Goal: Task Accomplishment & Management: Use online tool/utility

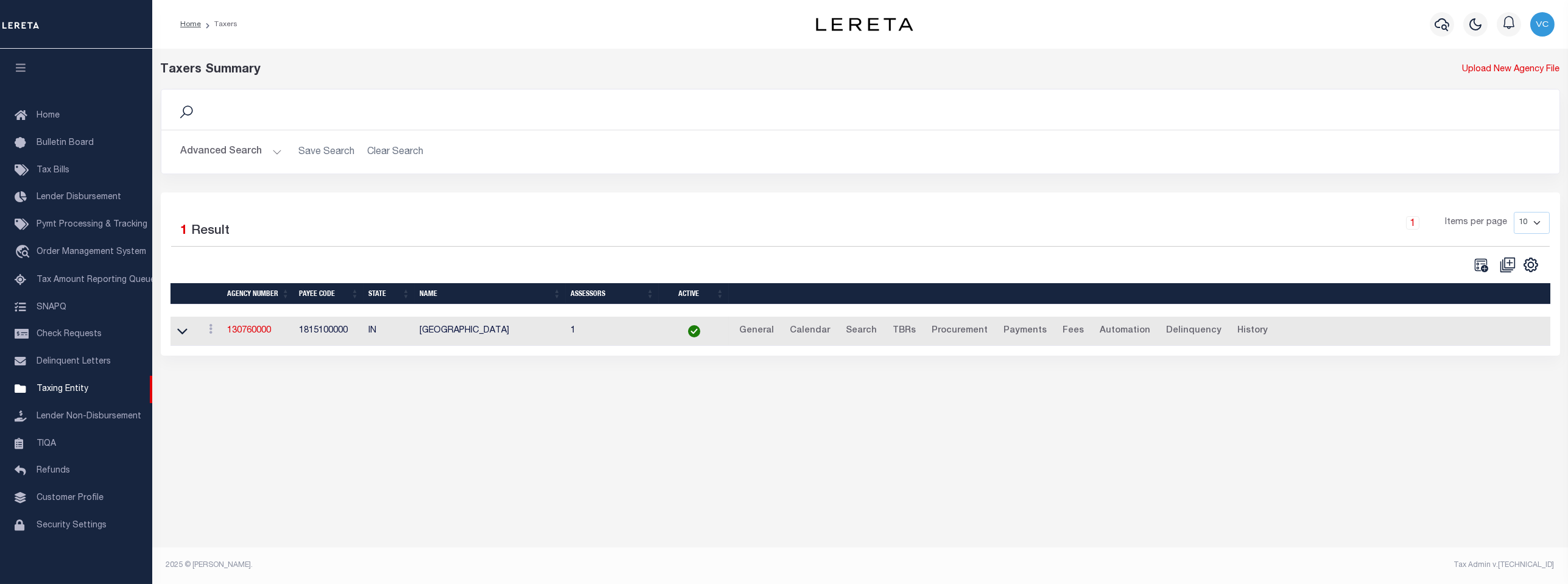
scroll to position [9, 0]
click at [245, 332] on link "130760000" at bounding box center [249, 330] width 44 height 8
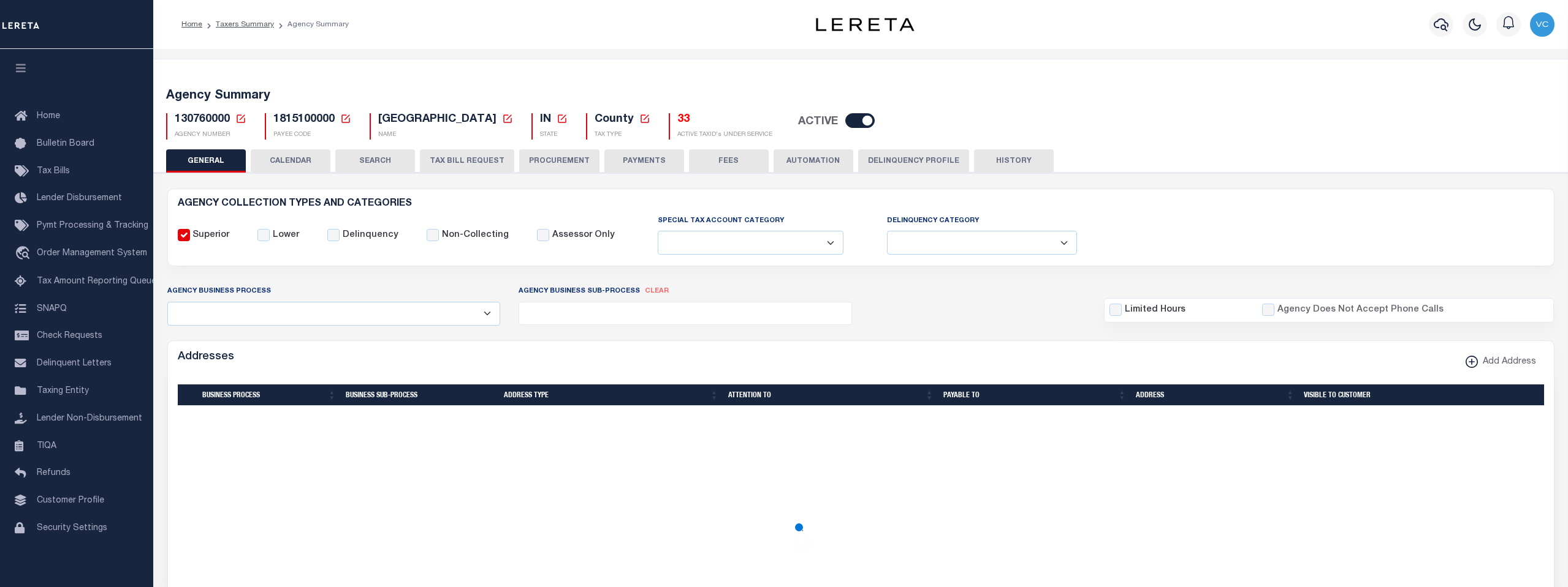
select select
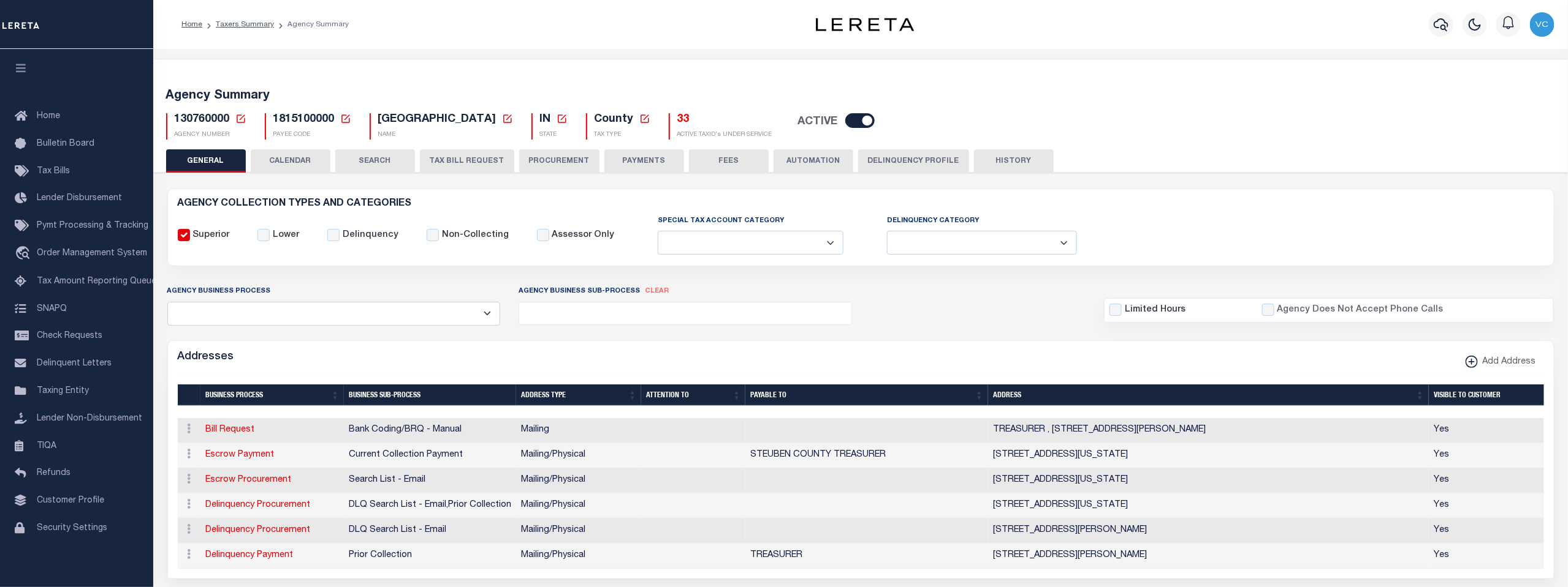
click at [239, 115] on icon at bounding box center [240, 118] width 11 height 11
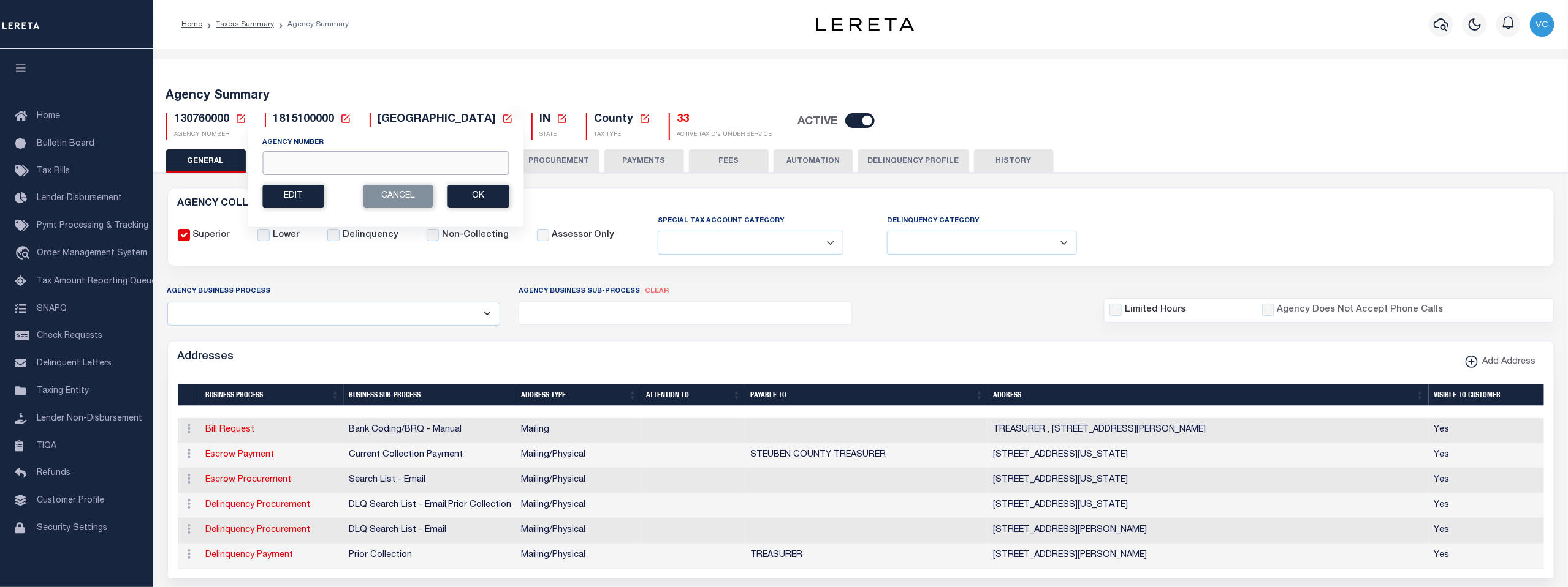
click at [269, 155] on input "Agency Number" at bounding box center [385, 163] width 247 height 23
type input "130210000"
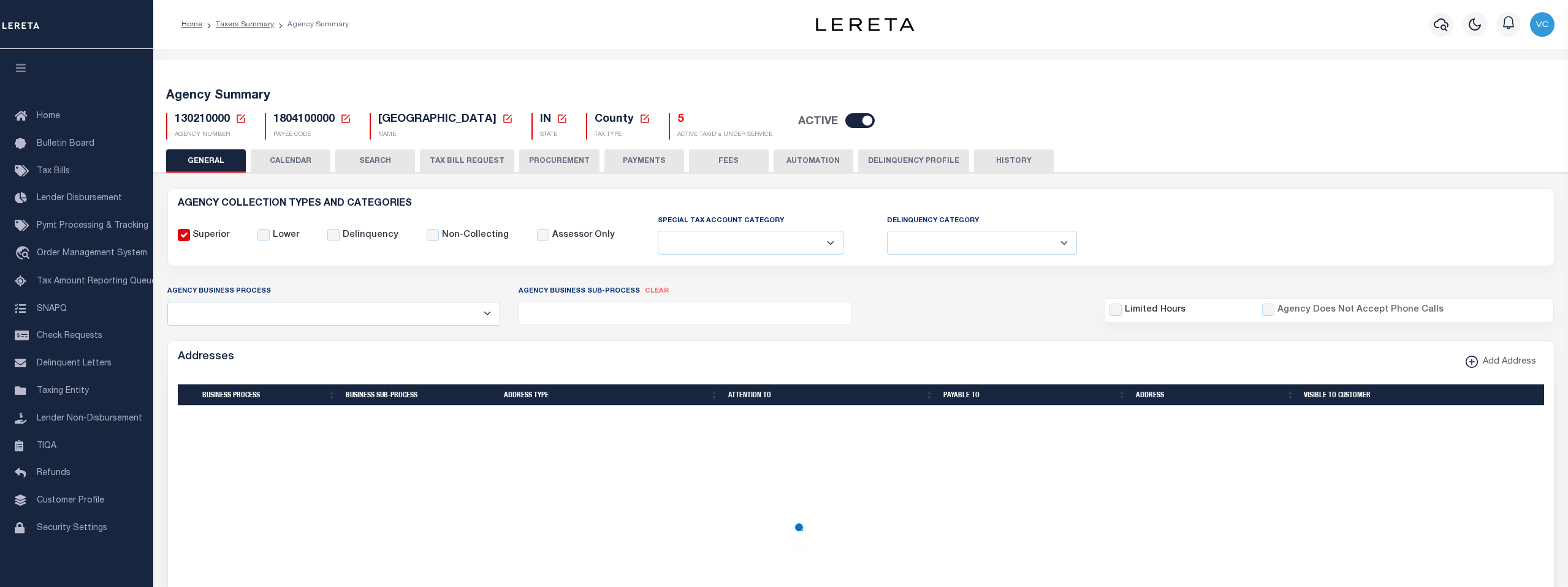
select select
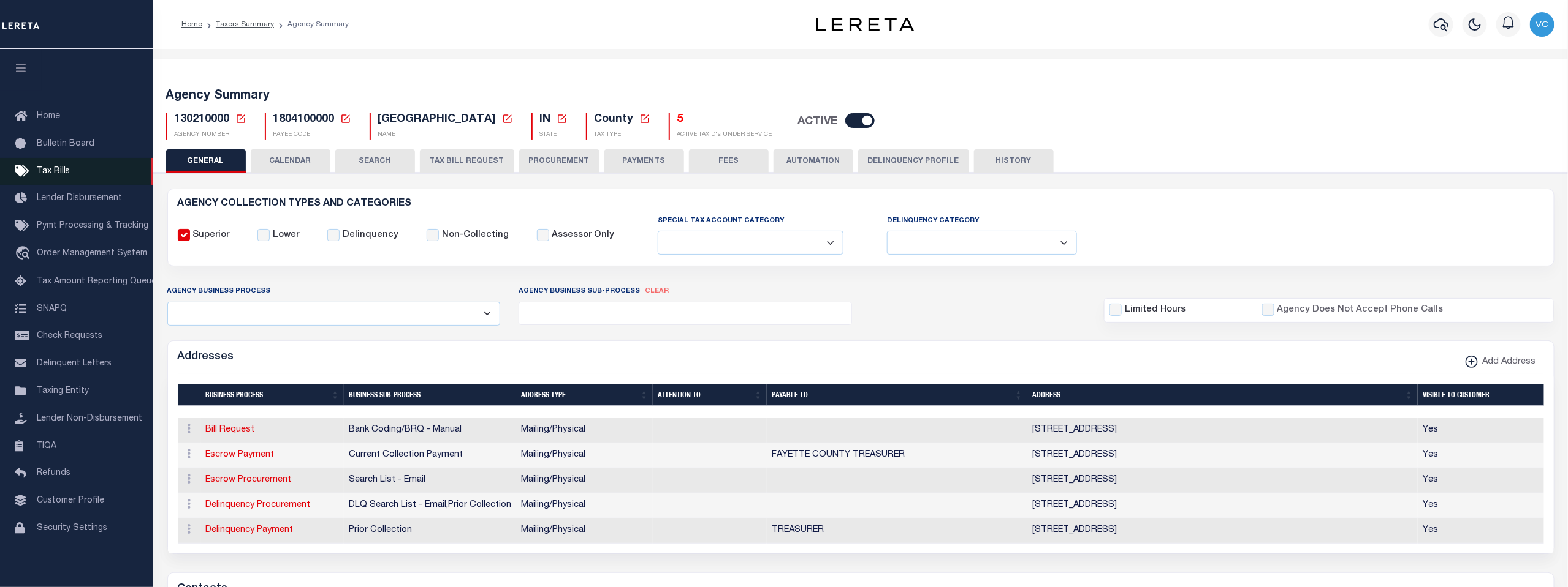
click at [53, 174] on span "Tax Bills" at bounding box center [53, 171] width 33 height 8
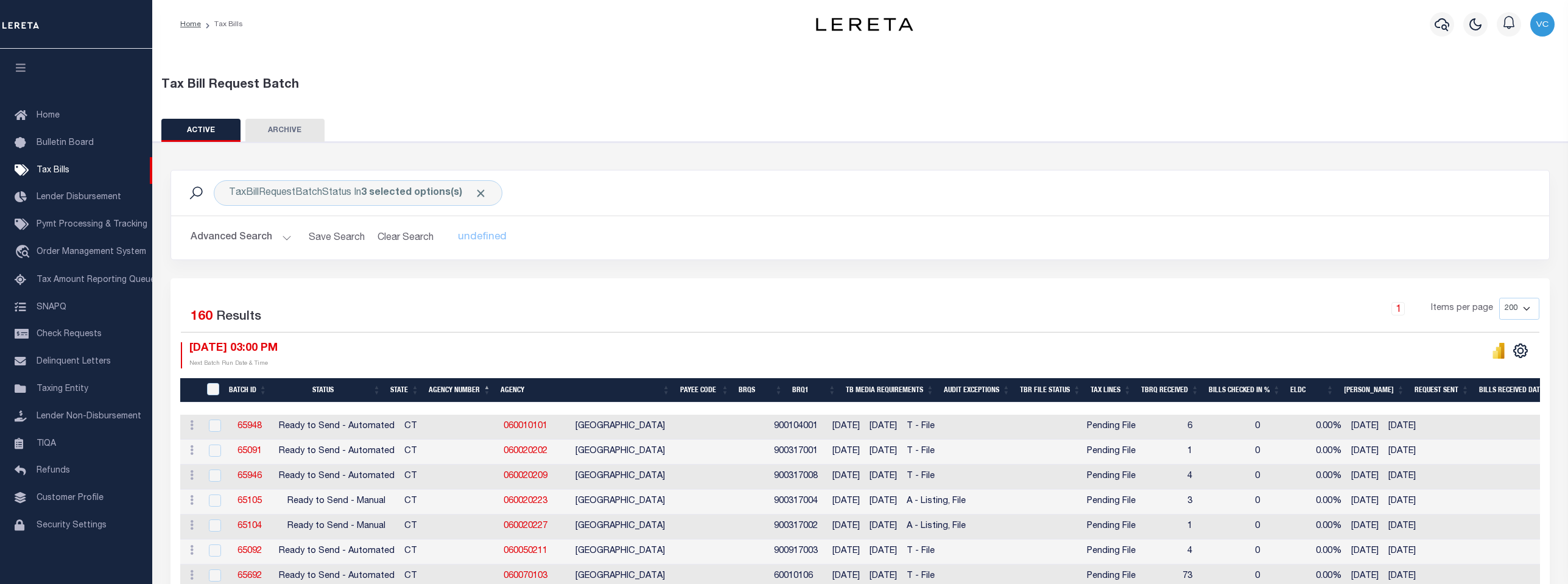
select select "200"
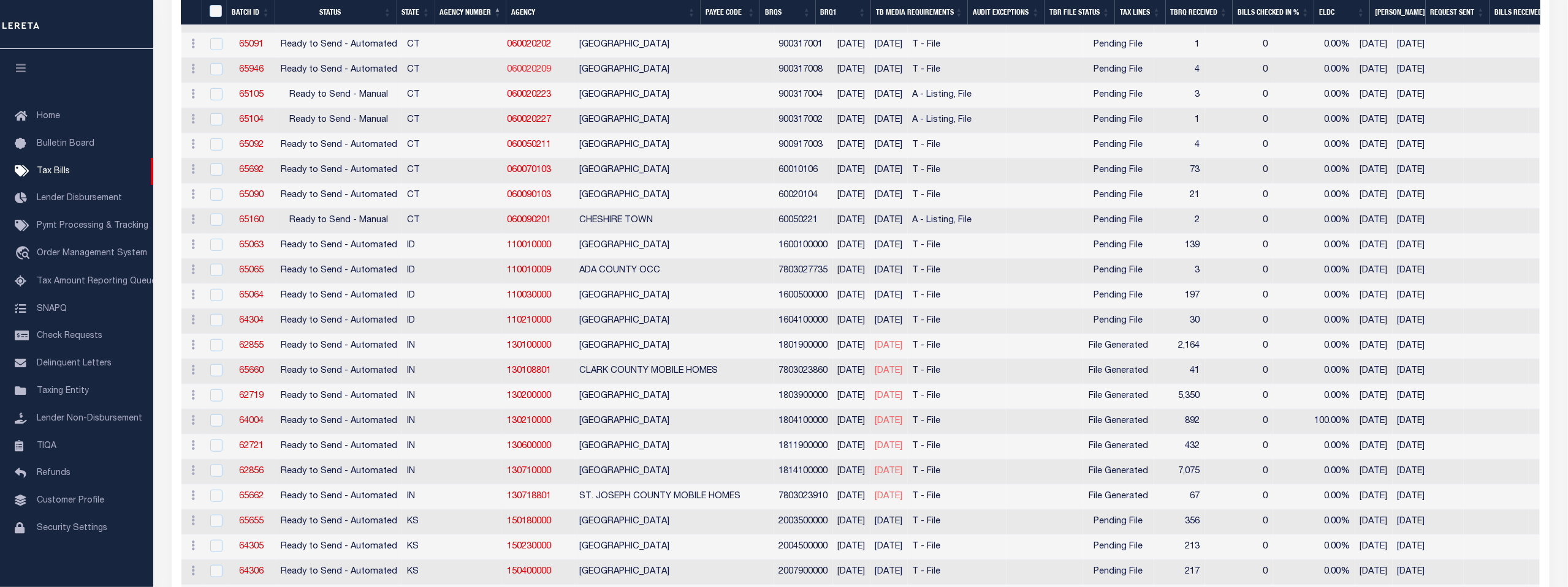
scroll to position [476, 0]
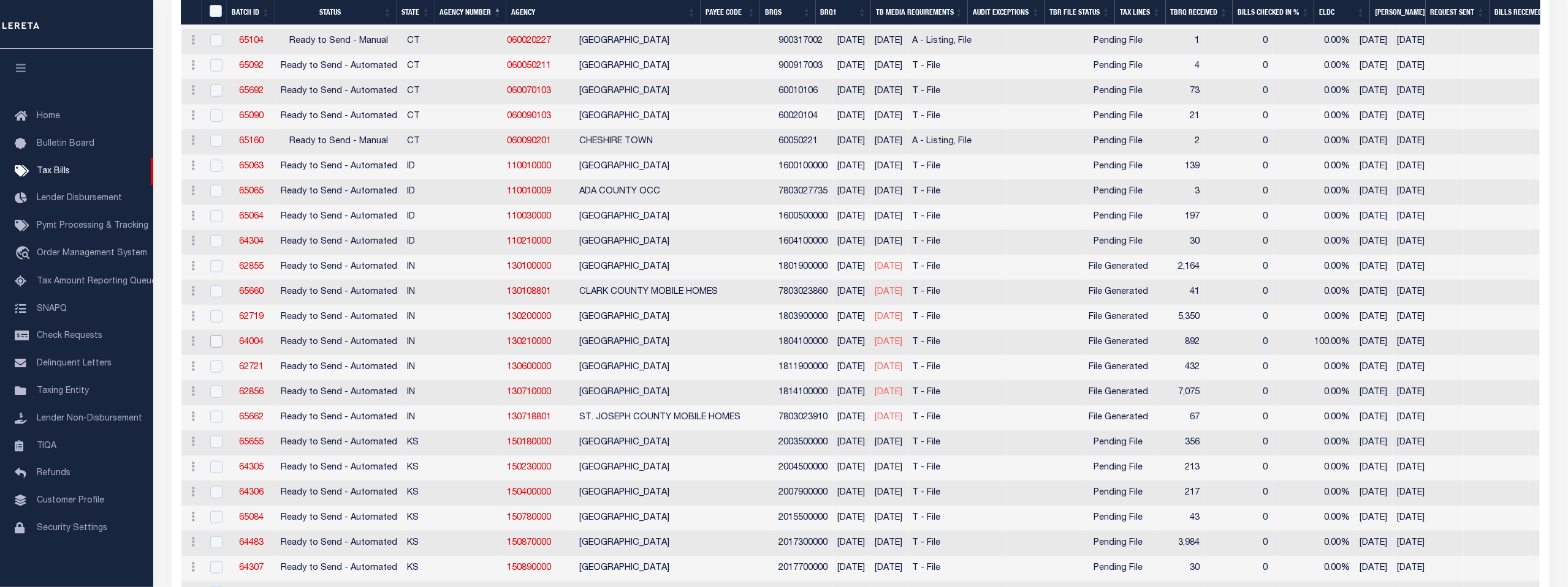
click at [216, 339] on input "checkbox" at bounding box center [217, 342] width 13 height 13
checkbox input "true"
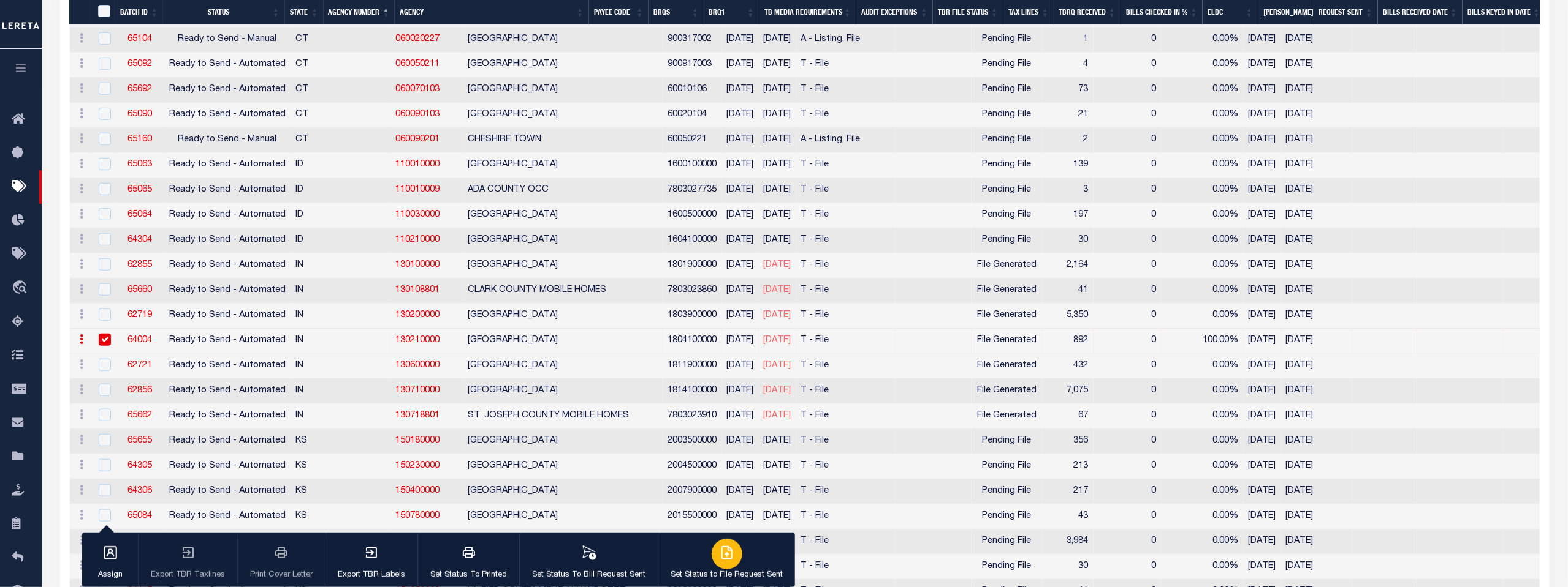
click at [712, 562] on div "button" at bounding box center [727, 554] width 31 height 31
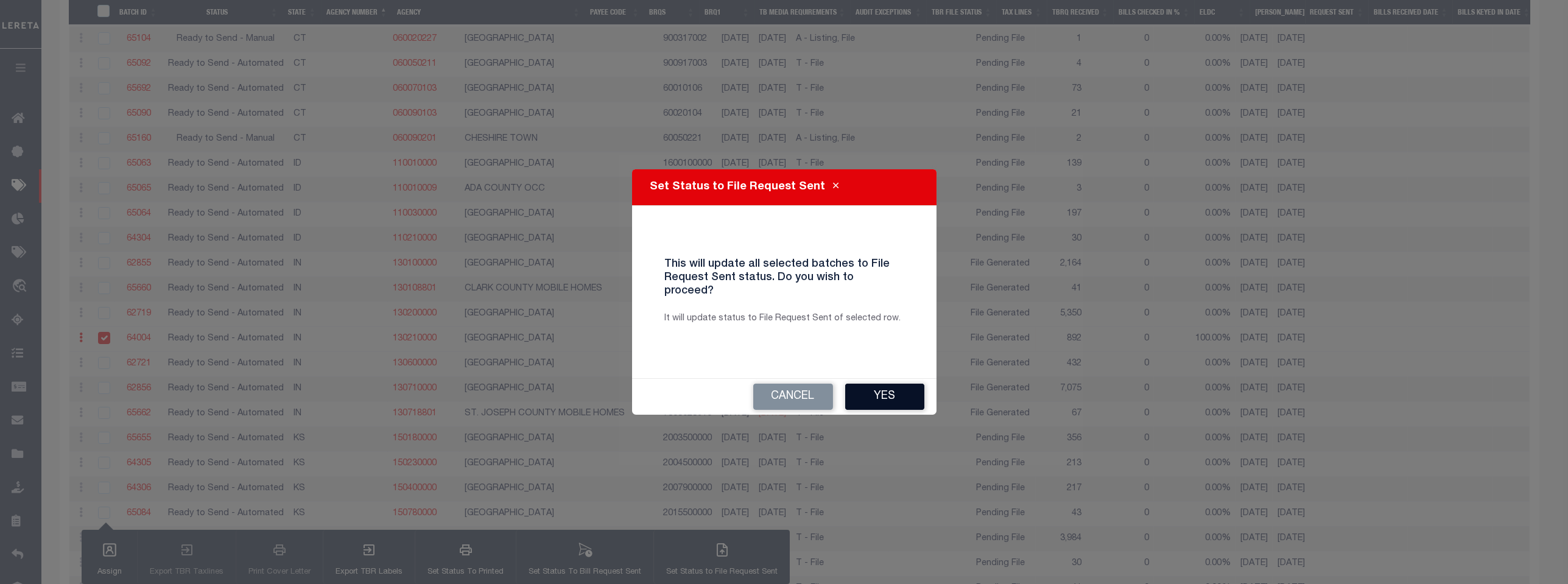
click at [876, 394] on button "Yes" at bounding box center [885, 396] width 79 height 26
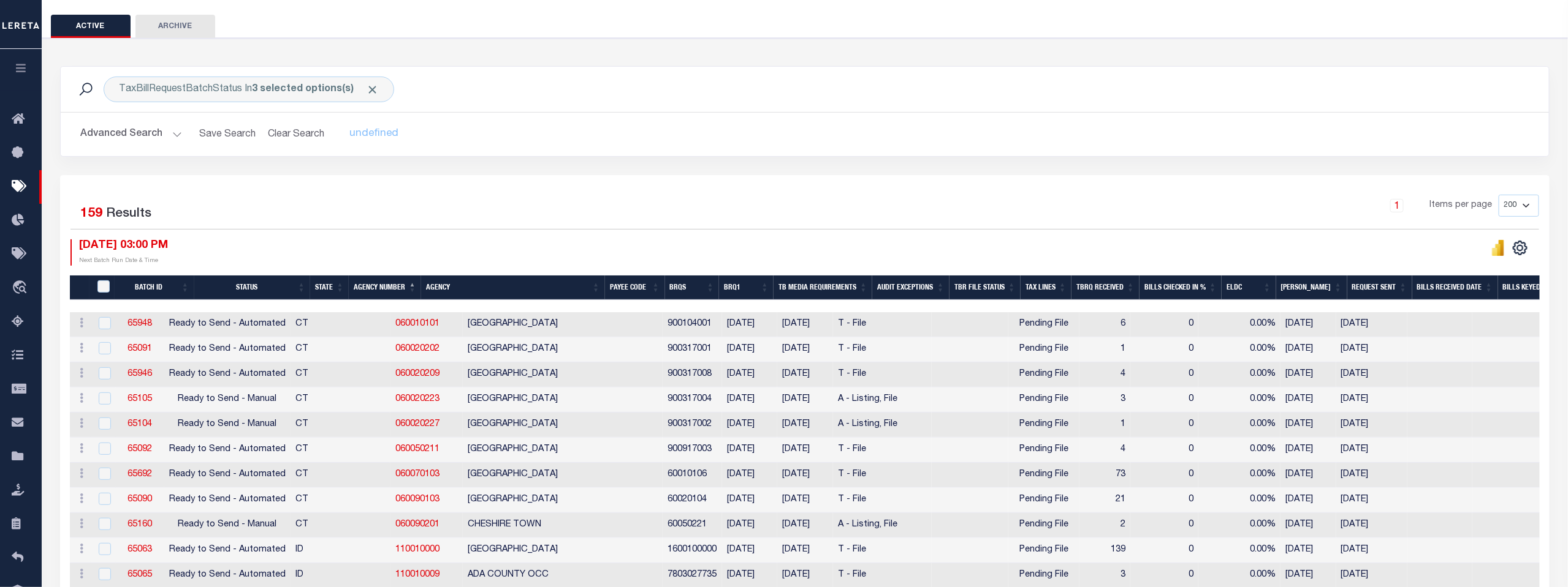
scroll to position [136, 0]
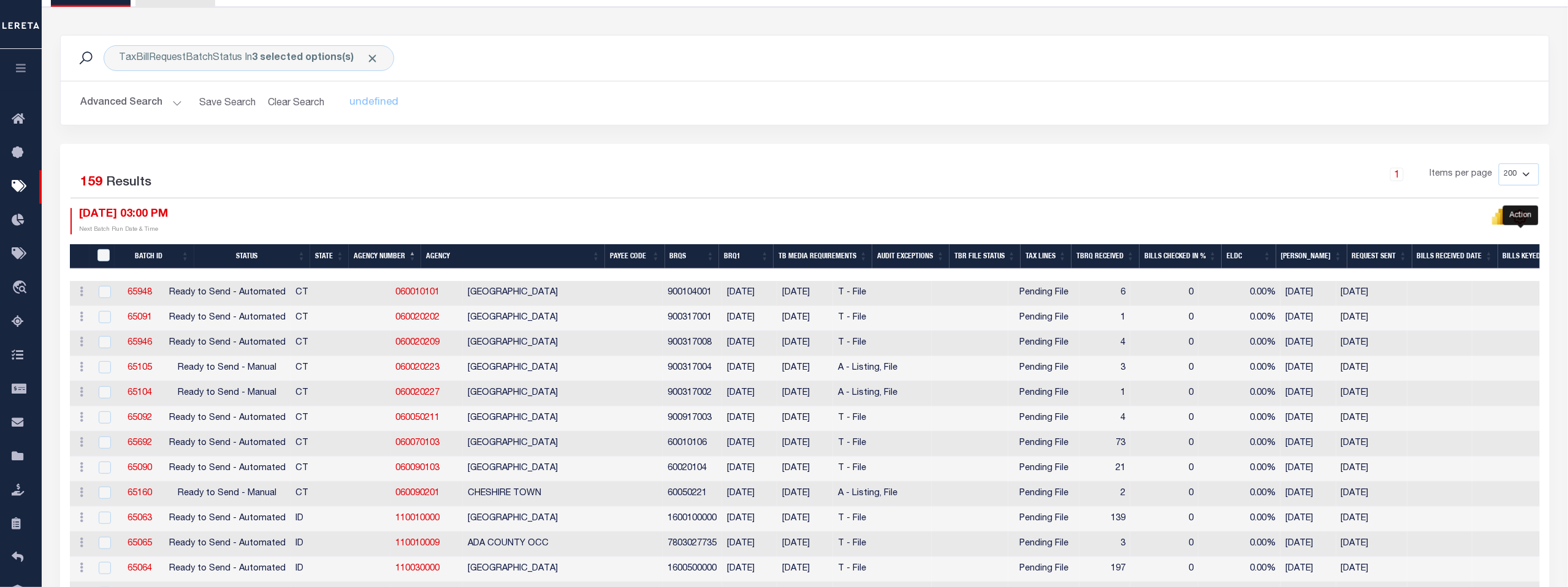
click at [1523, 217] on icon "" at bounding box center [1520, 217] width 5 height 5
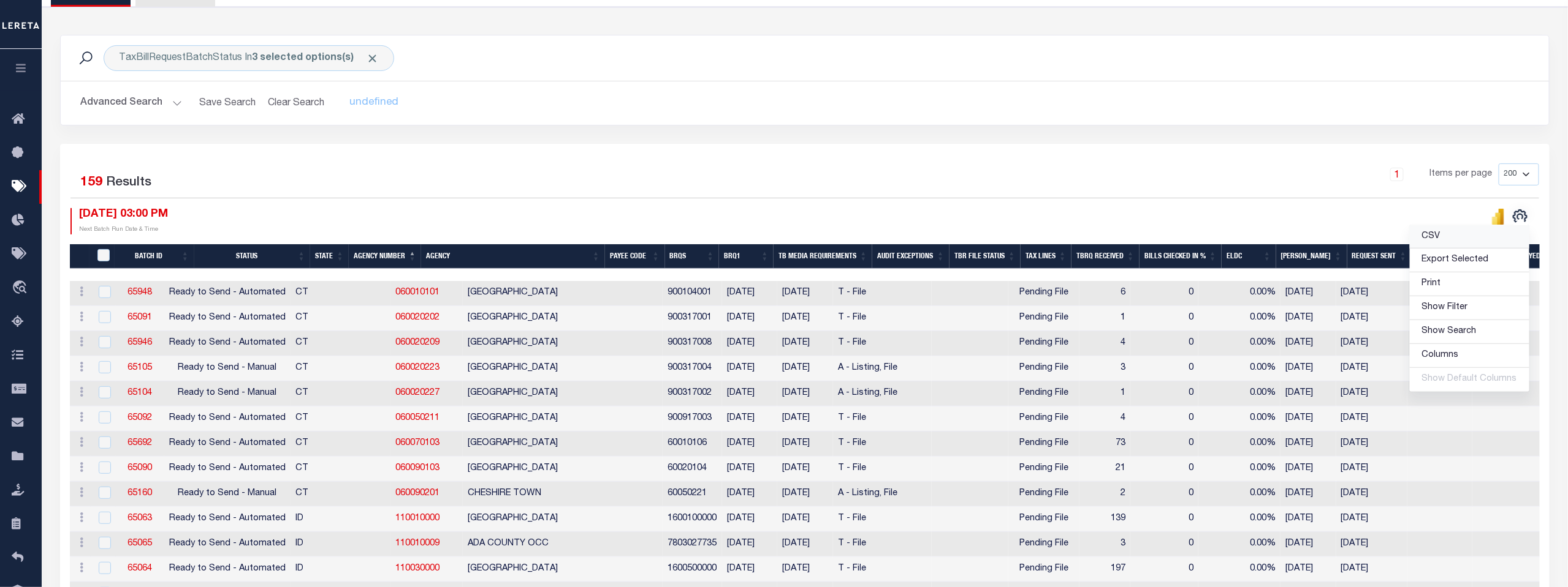
click at [1436, 233] on span "CSV" at bounding box center [1431, 236] width 18 height 8
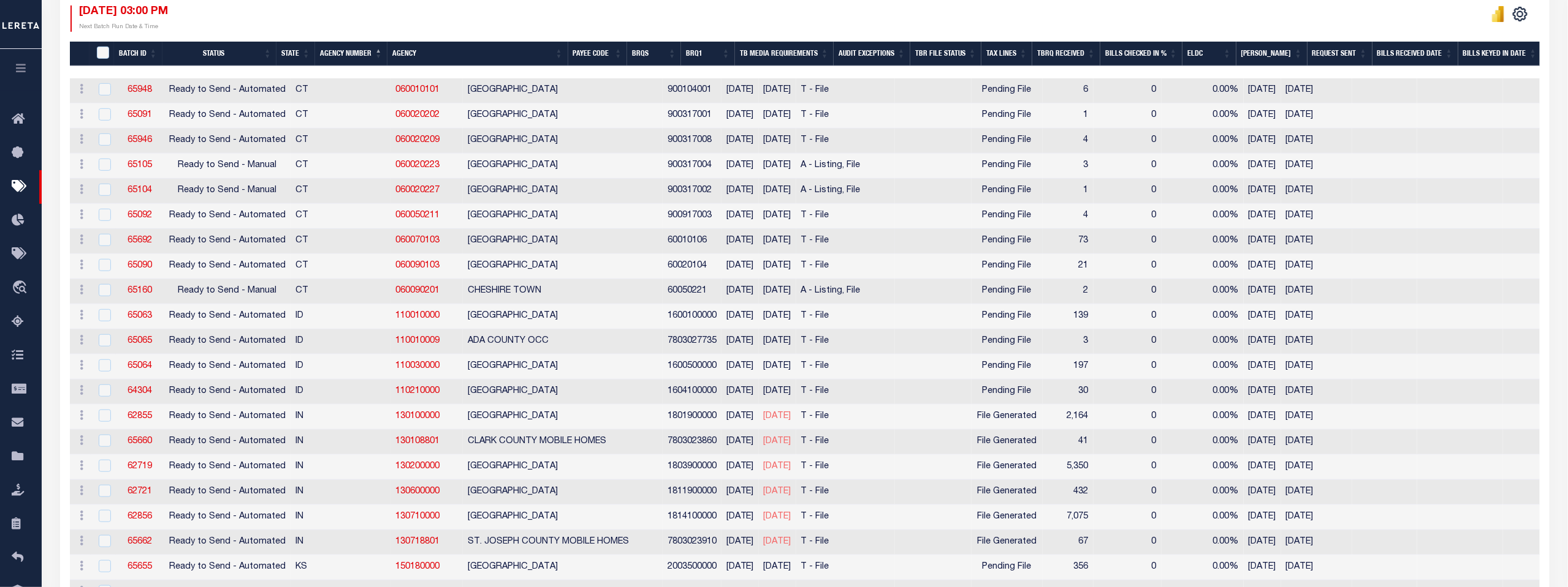
scroll to position [340, 0]
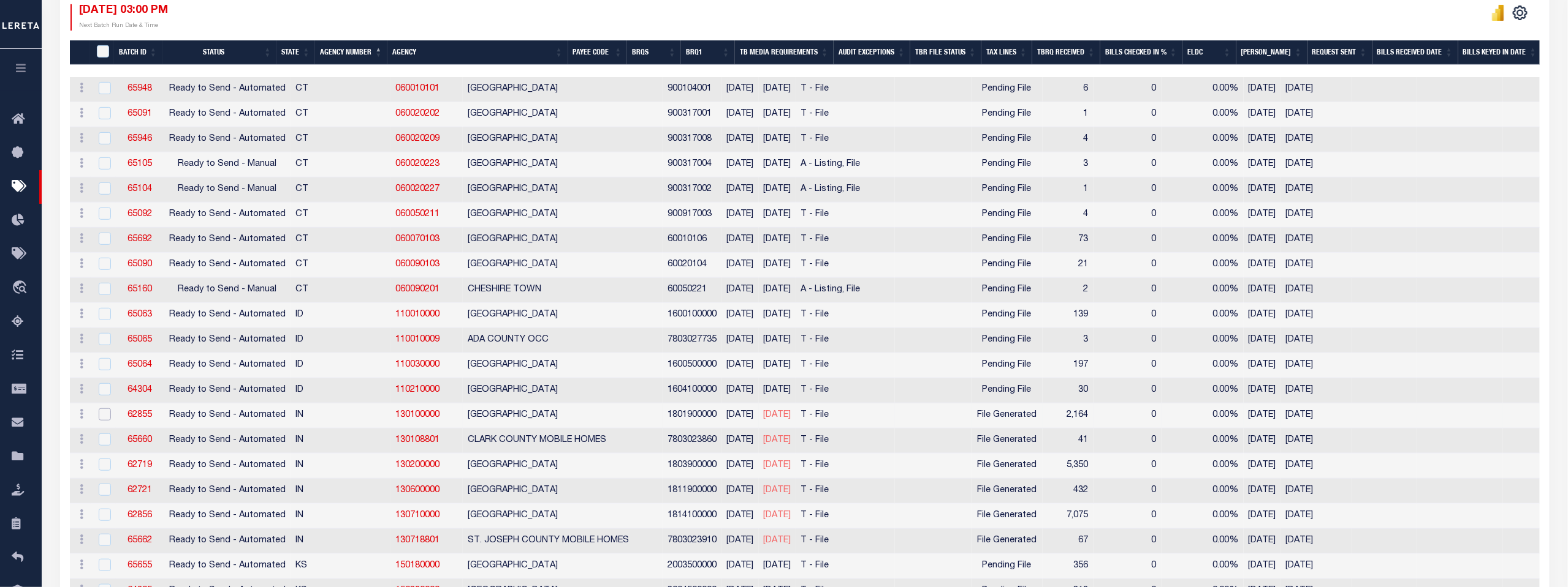
click at [104, 412] on input "checkbox" at bounding box center [105, 415] width 13 height 13
checkbox input "true"
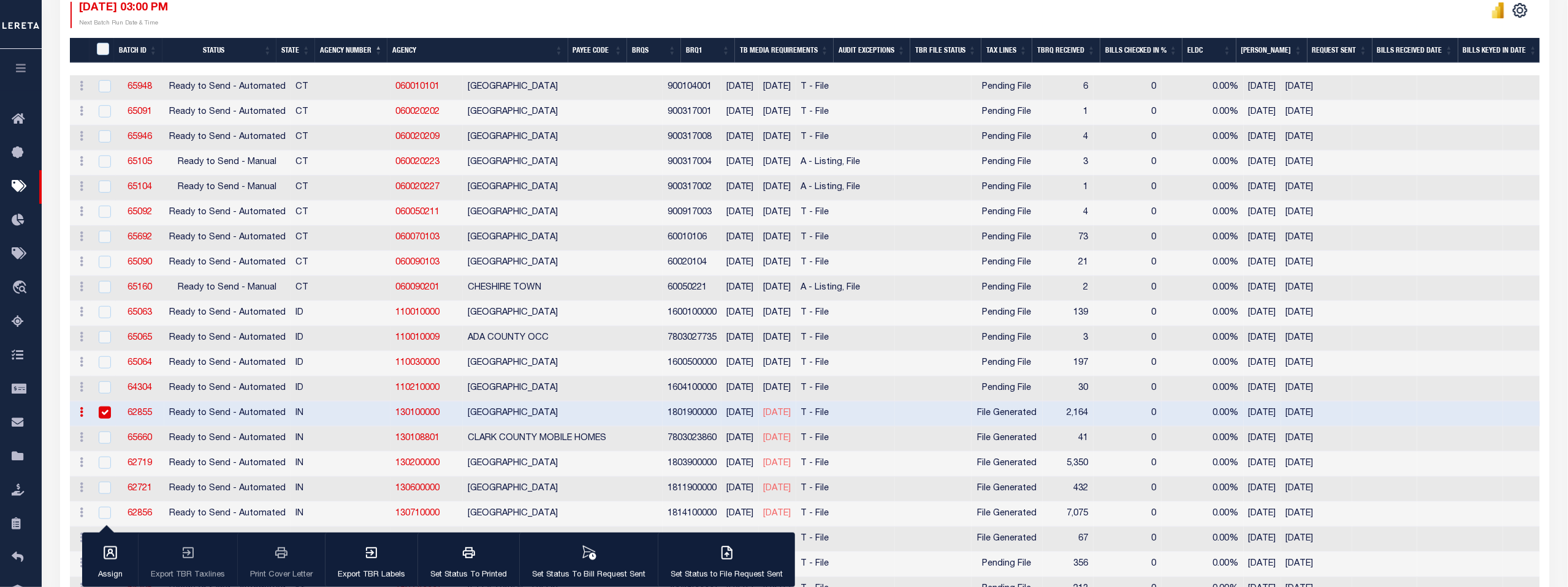
scroll to position [338, 0]
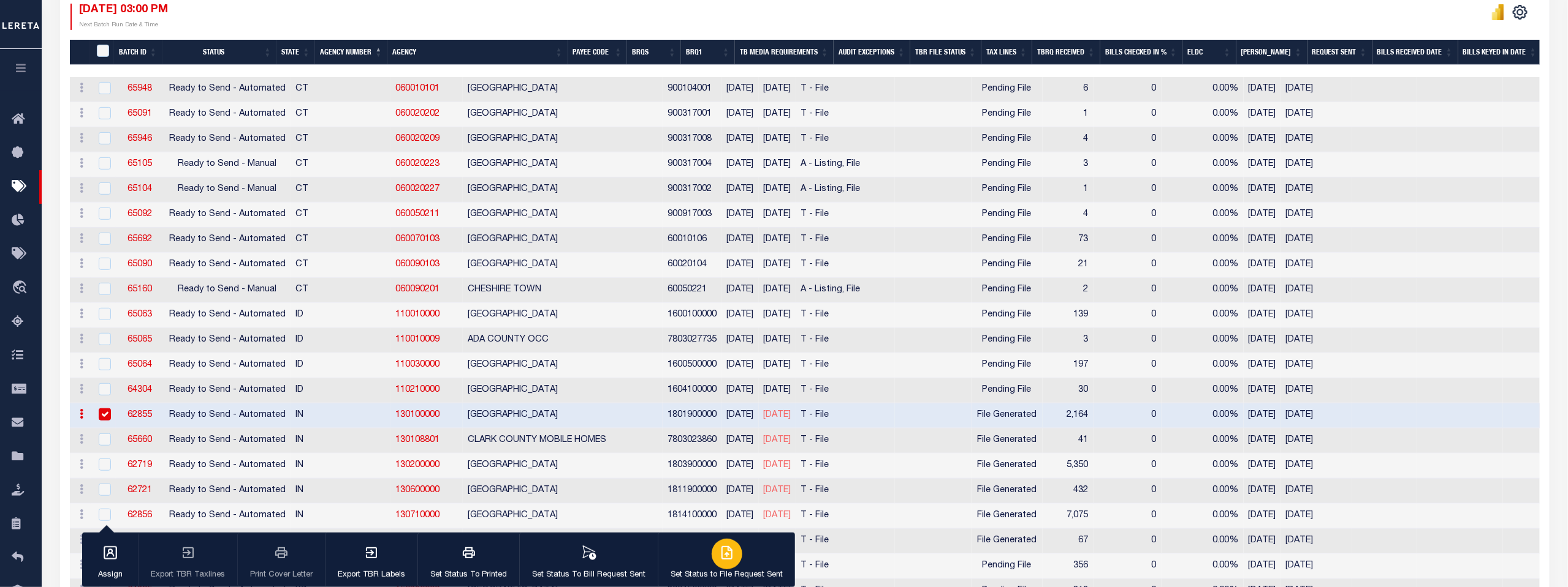
click at [724, 558] on icon "button" at bounding box center [727, 553] width 14 height 14
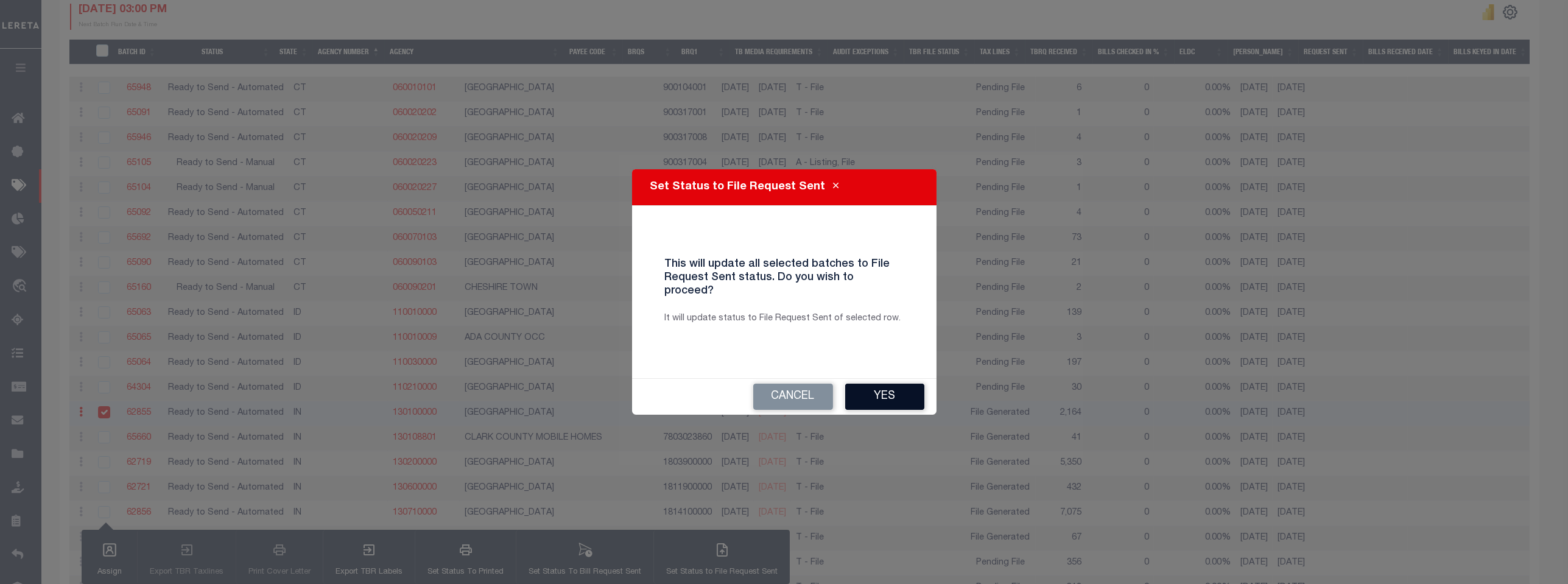
click at [885, 389] on button "Yes" at bounding box center [885, 396] width 79 height 26
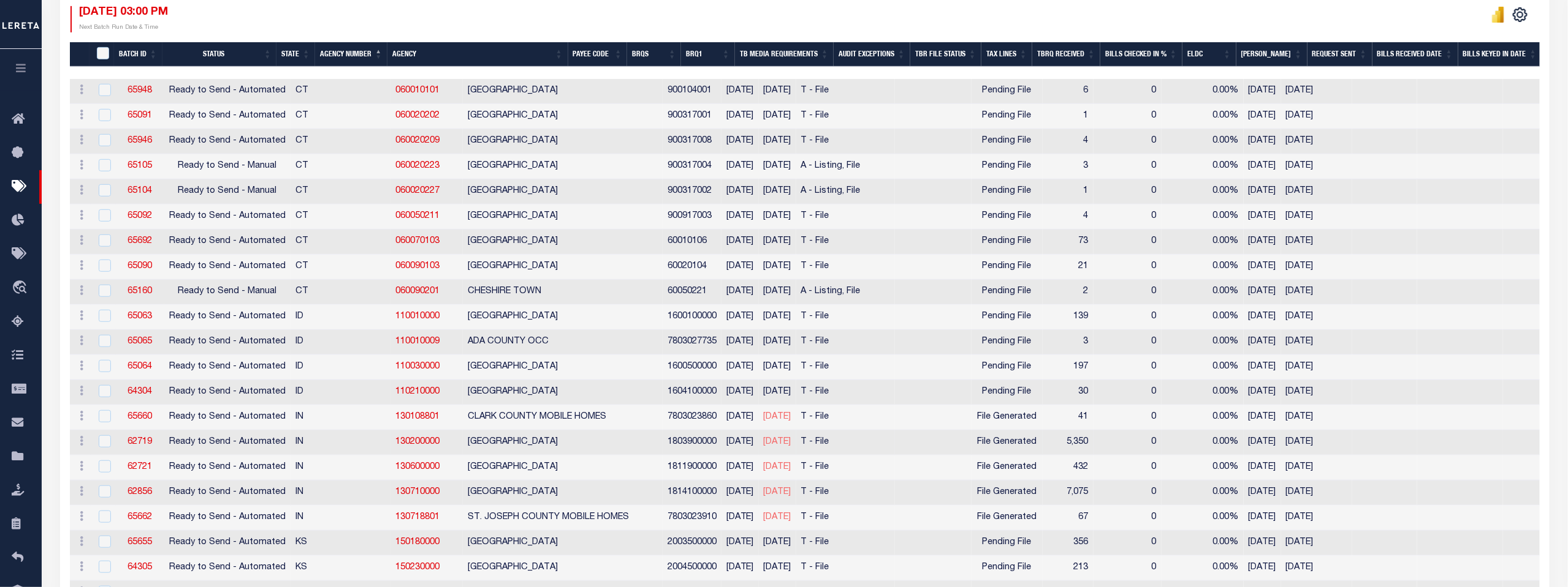
scroll to position [340, 0]
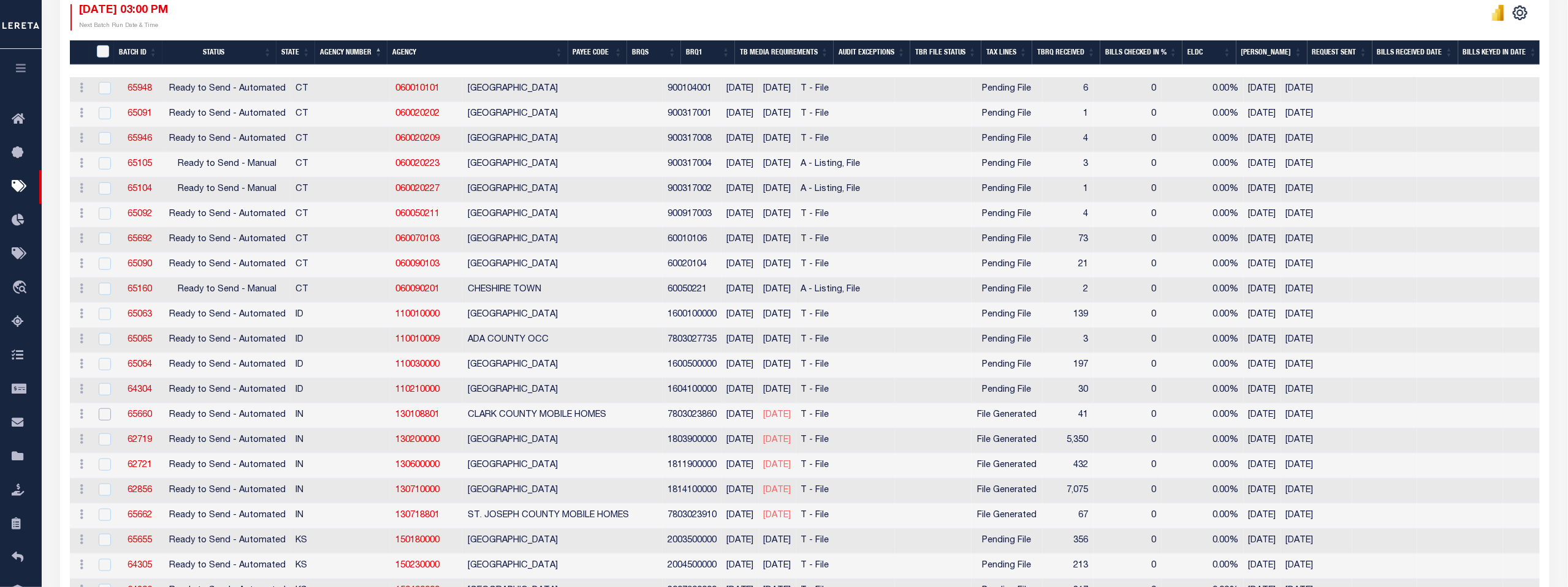
click at [105, 412] on input "checkbox" at bounding box center [105, 415] width 13 height 13
checkbox input "true"
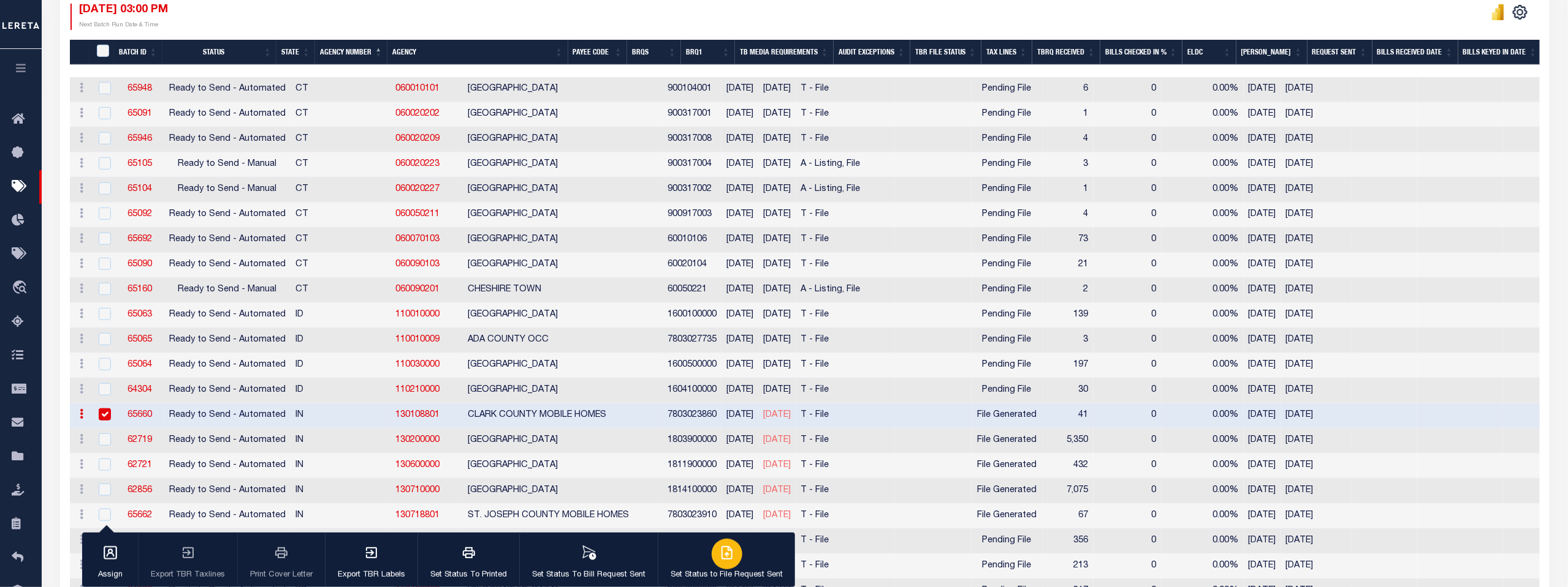
click at [719, 556] on icon "button" at bounding box center [727, 553] width 14 height 14
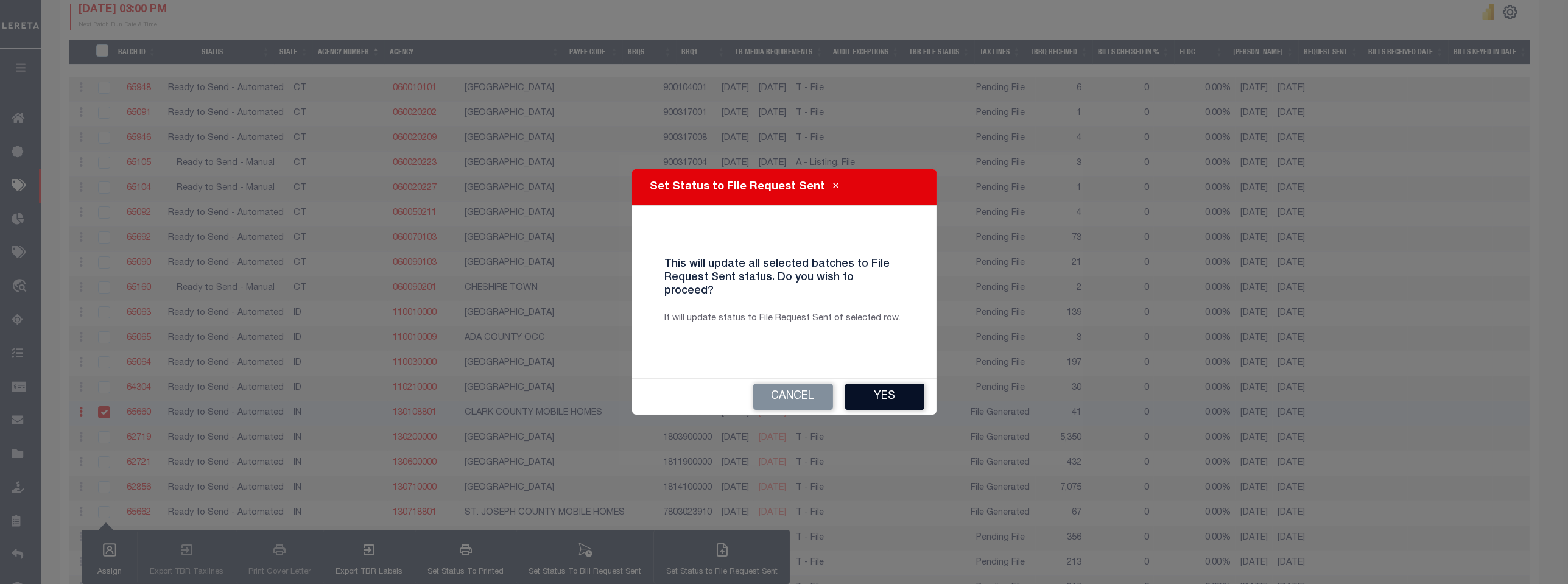
click at [878, 387] on button "Yes" at bounding box center [885, 396] width 79 height 26
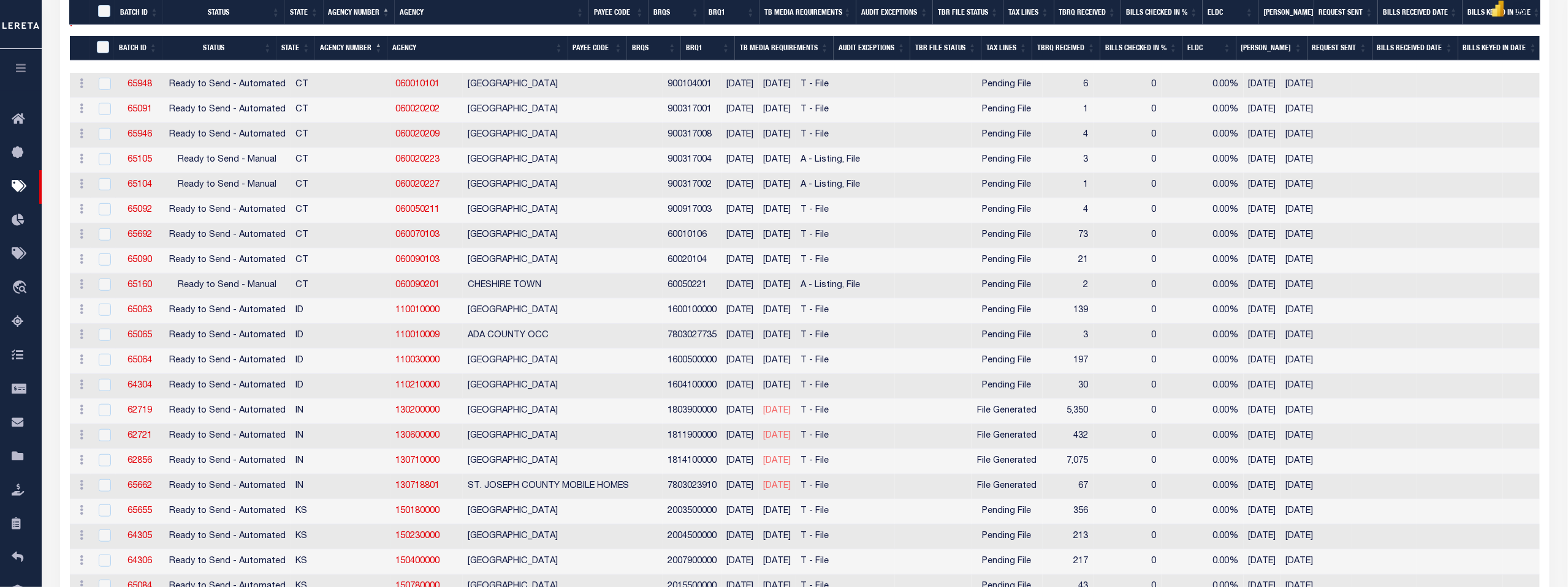
scroll to position [476, 0]
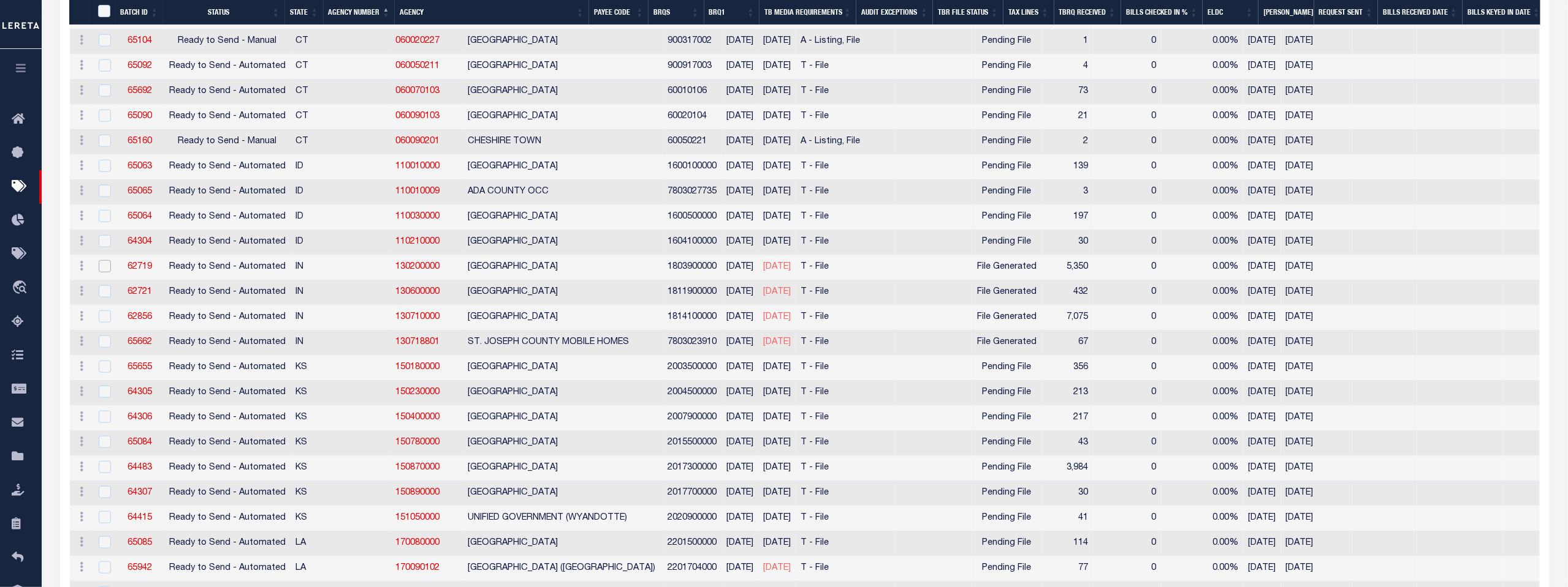
click at [104, 260] on input "checkbox" at bounding box center [105, 266] width 13 height 13
checkbox input "true"
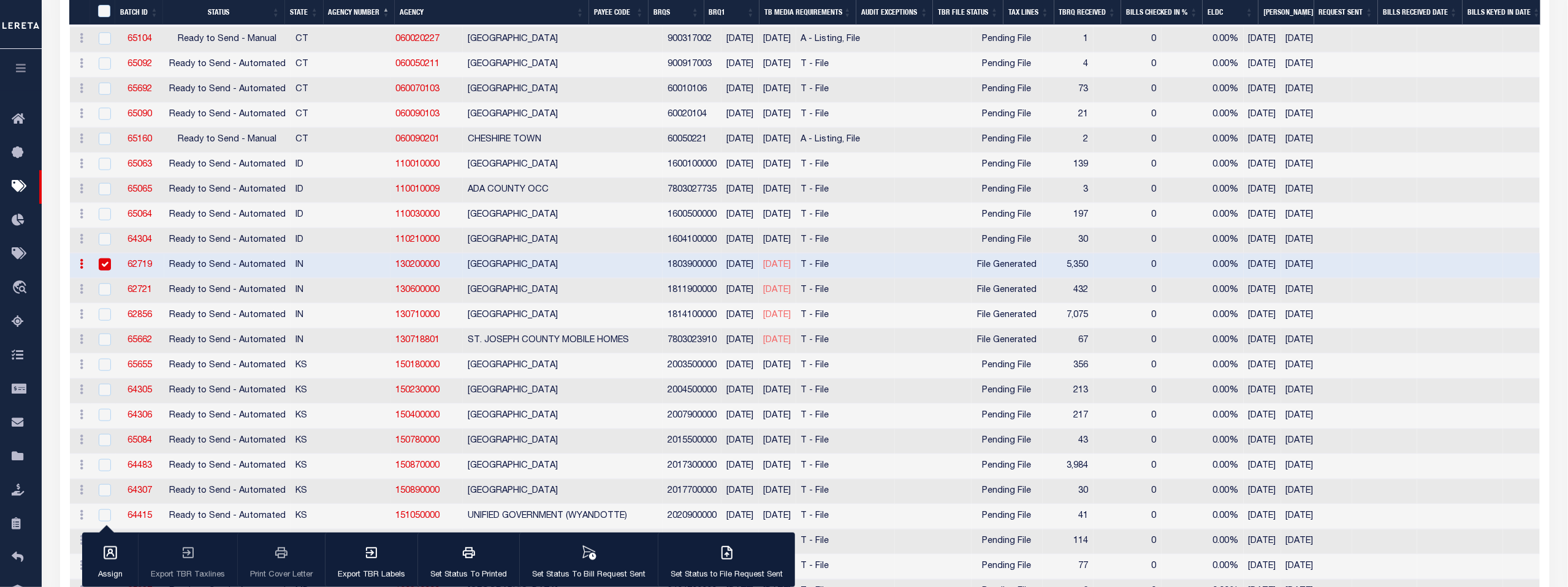
scroll to position [474, 0]
click at [719, 552] on icon "button" at bounding box center [727, 553] width 14 height 14
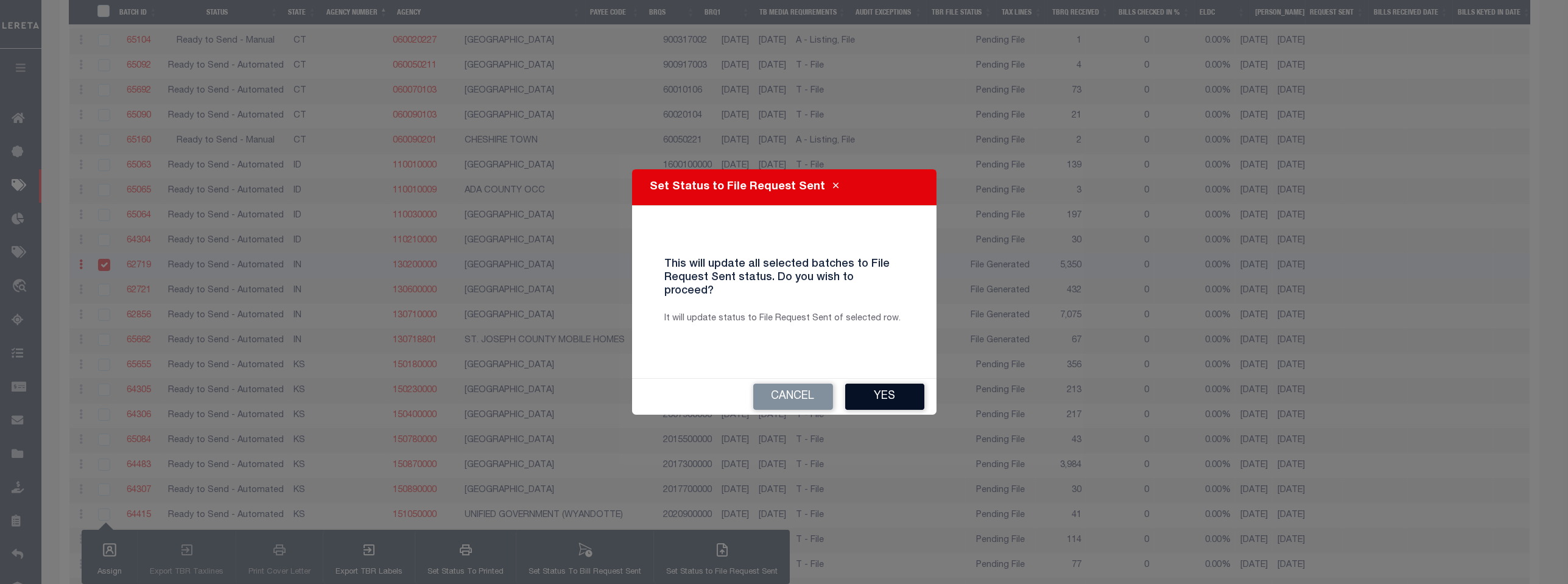
click at [885, 385] on button "Yes" at bounding box center [885, 396] width 79 height 26
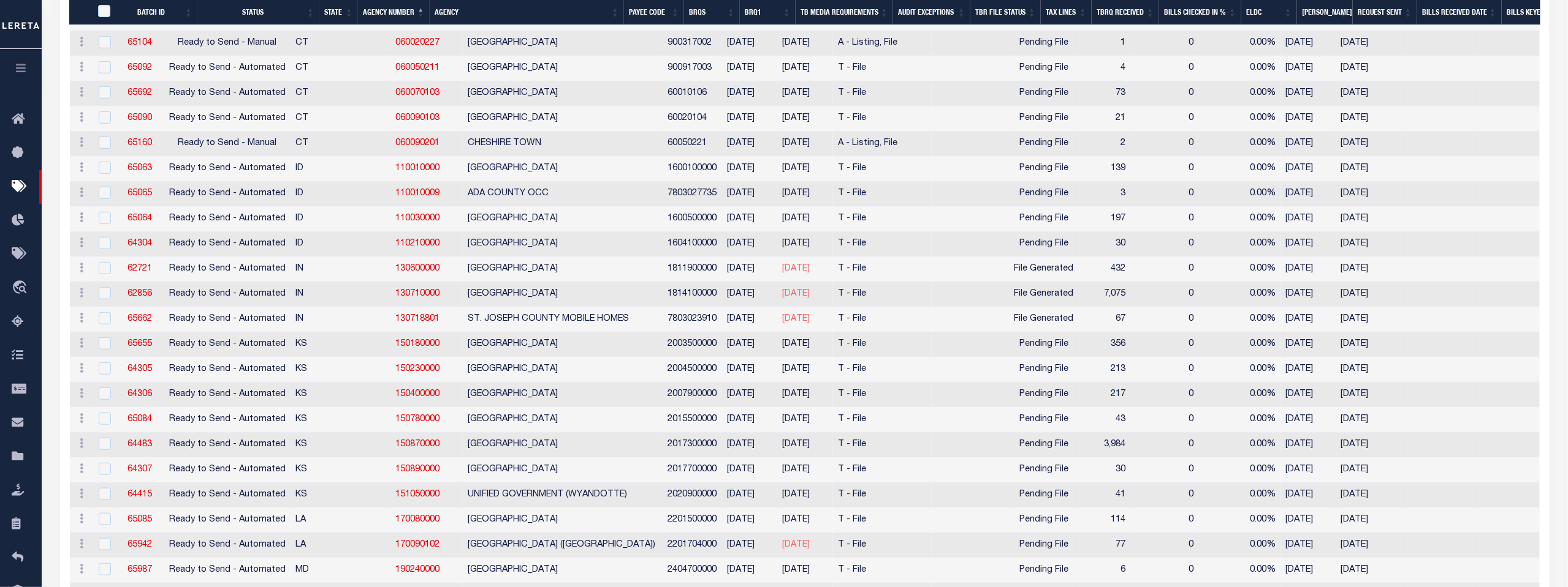
scroll to position [476, 0]
click at [105, 262] on input "checkbox" at bounding box center [105, 266] width 13 height 13
checkbox input "true"
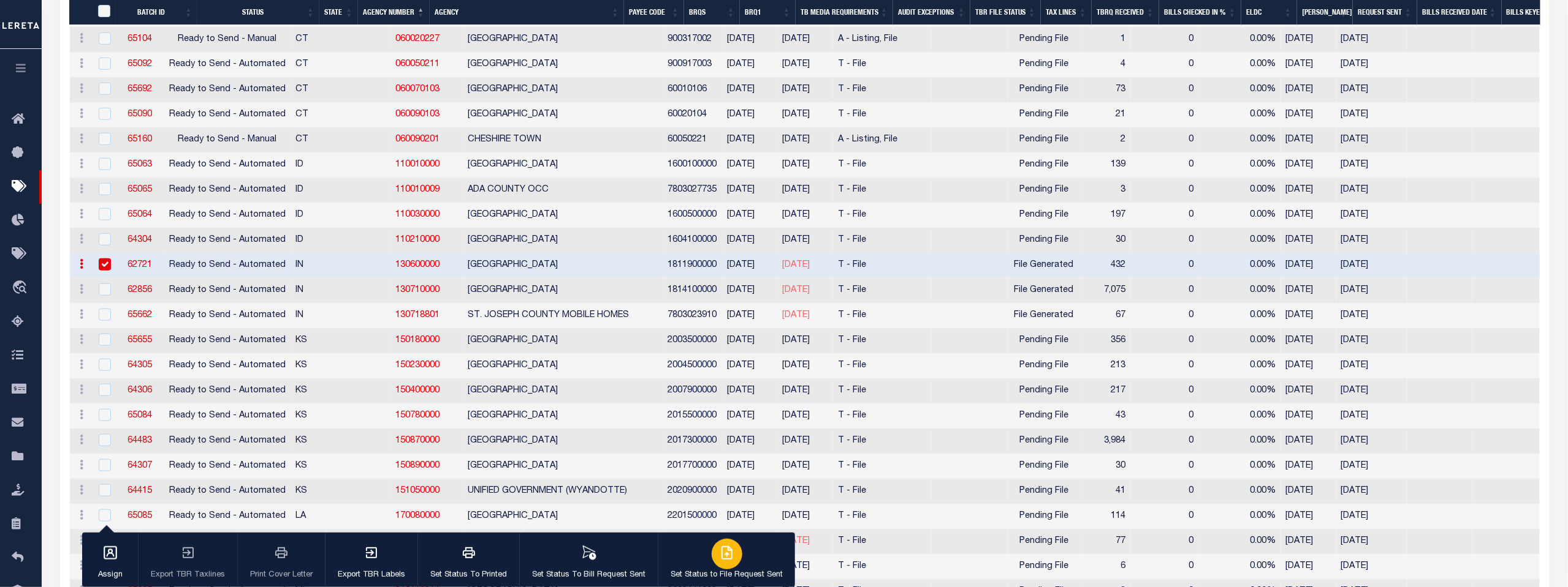
click at [719, 556] on icon "button" at bounding box center [727, 553] width 14 height 14
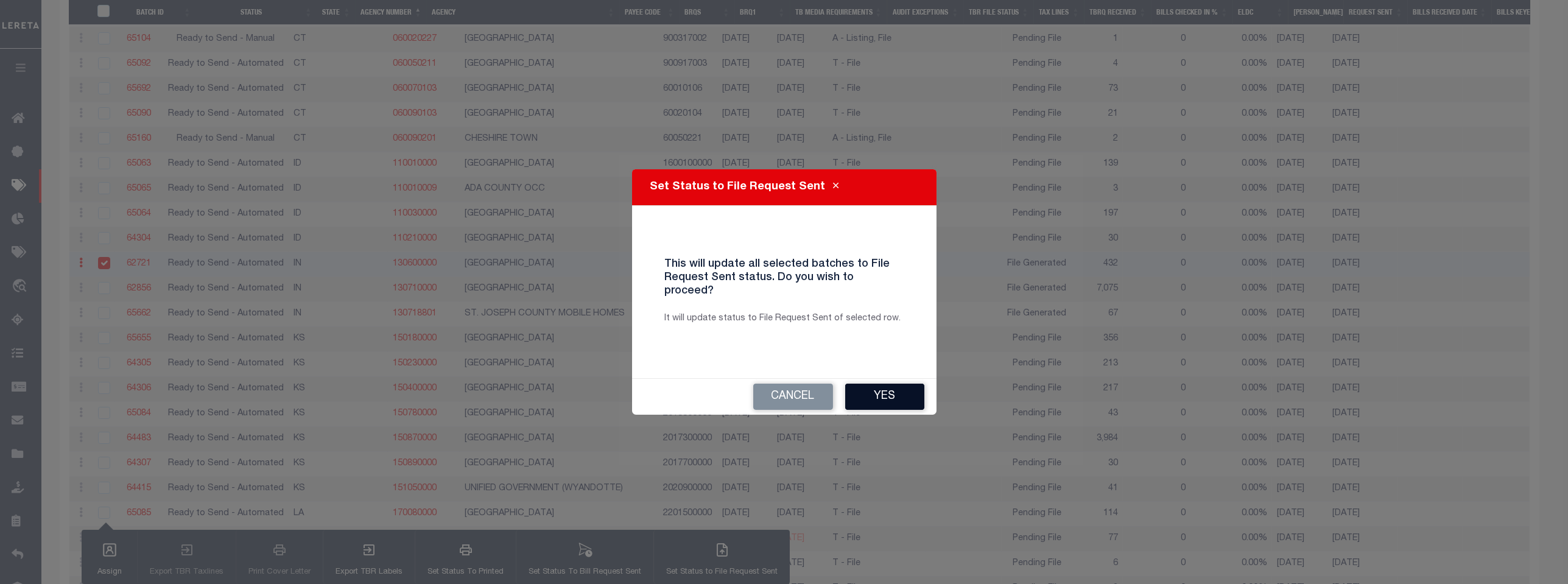
click at [890, 385] on button "Yes" at bounding box center [885, 396] width 79 height 26
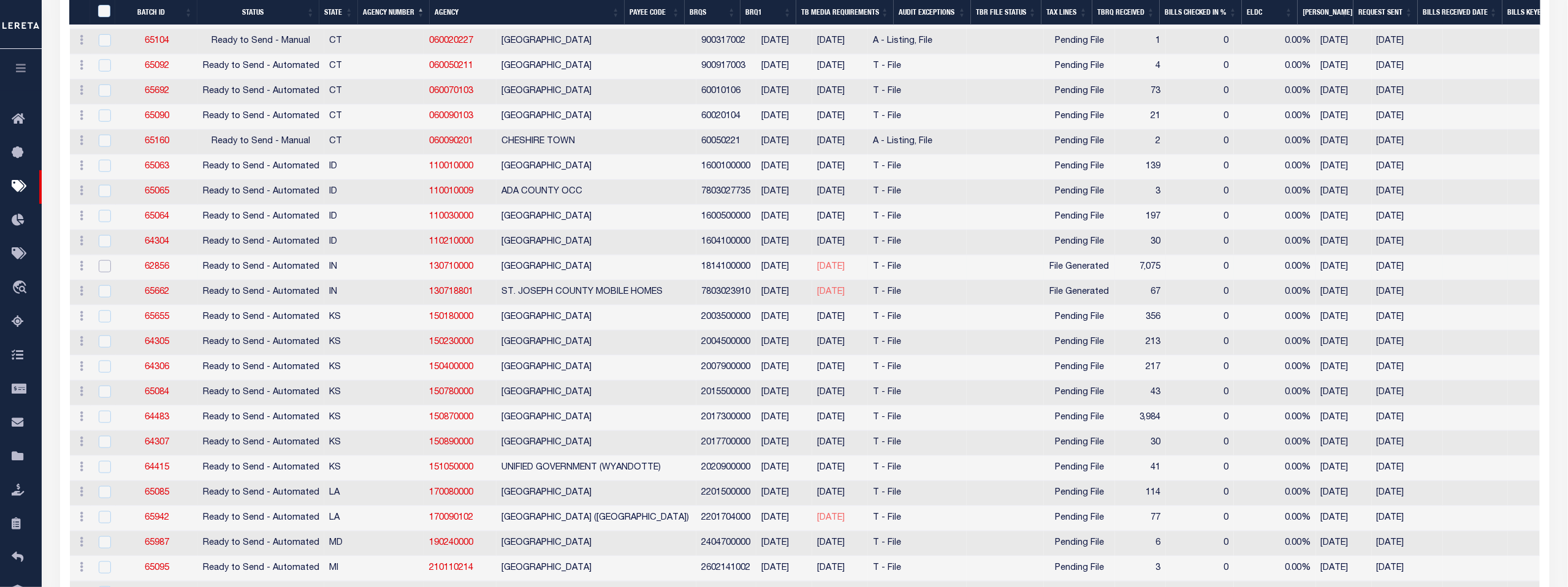
click at [100, 260] on input "checkbox" at bounding box center [105, 266] width 13 height 13
checkbox input "true"
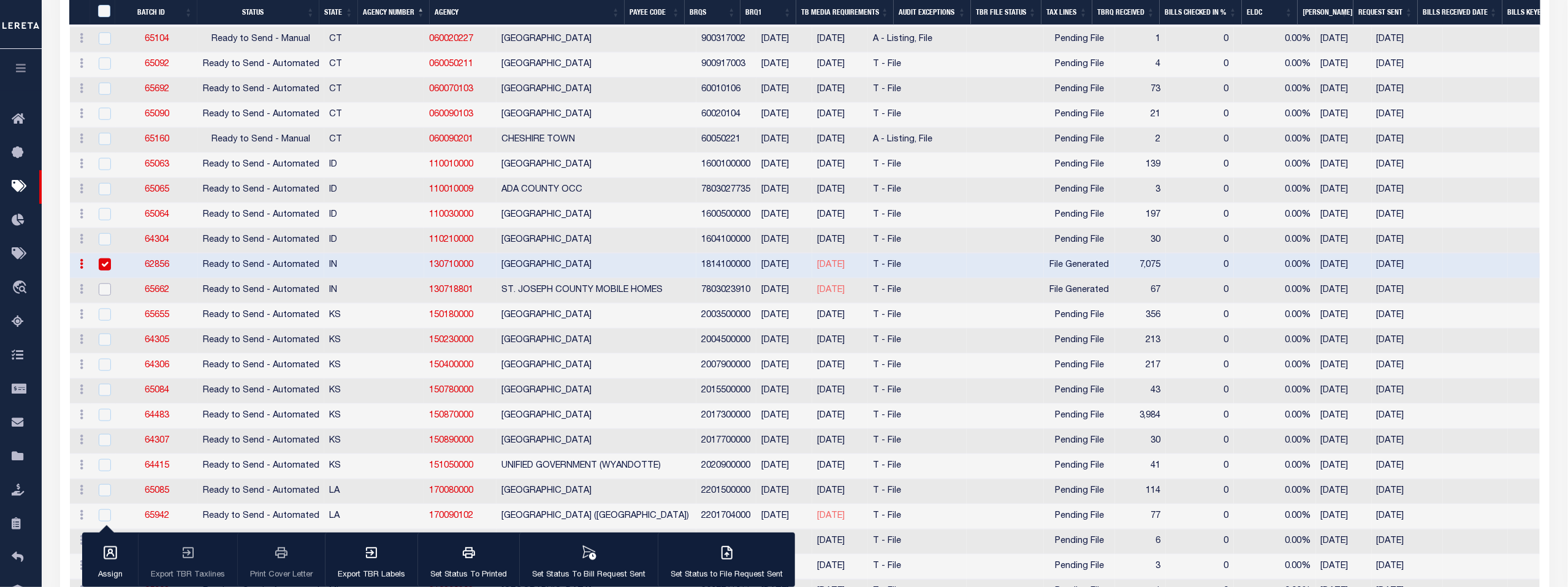
click at [105, 284] on input "checkbox" at bounding box center [105, 290] width 13 height 13
checkbox input "true"
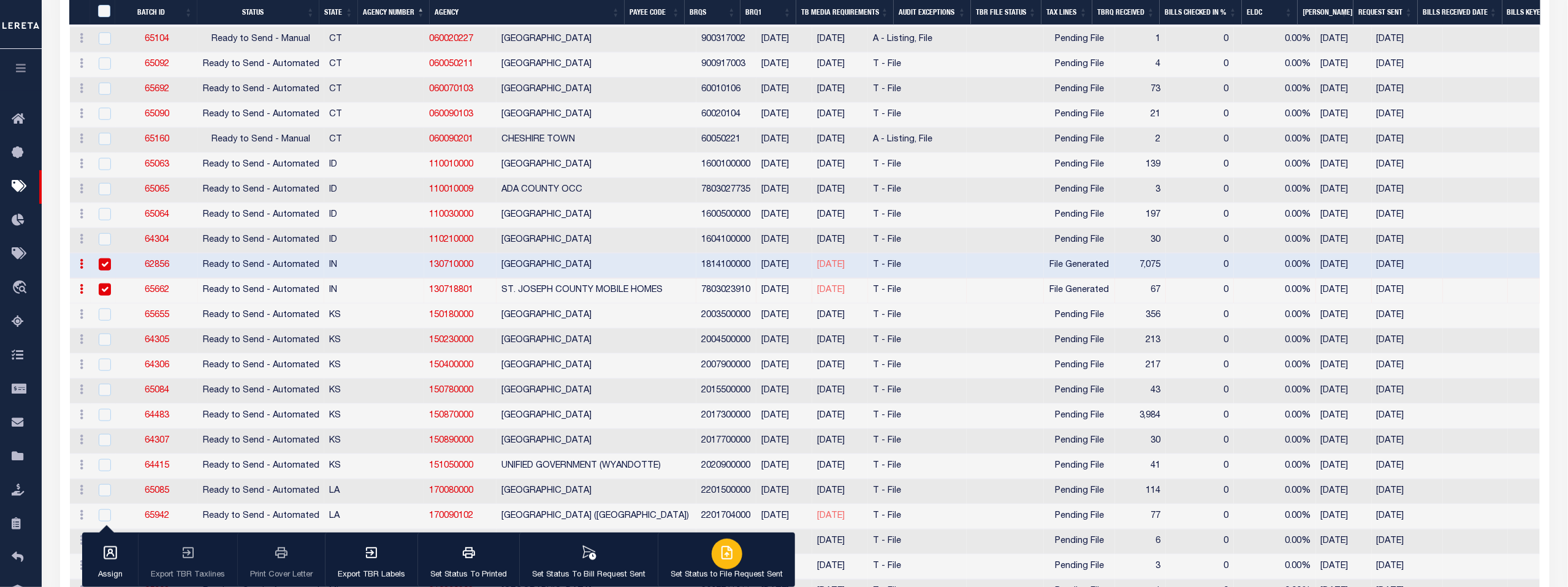
click at [725, 556] on icon "button" at bounding box center [728, 552] width 6 height 10
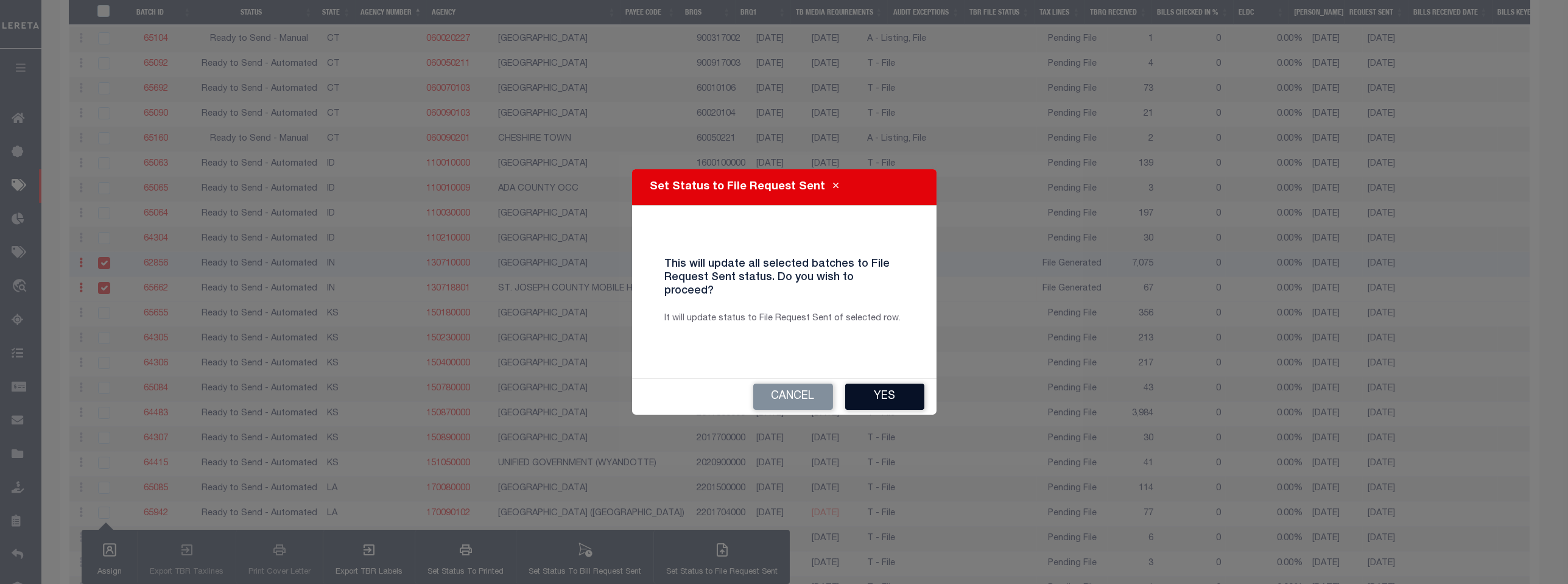
click at [883, 386] on button "Yes" at bounding box center [885, 396] width 79 height 26
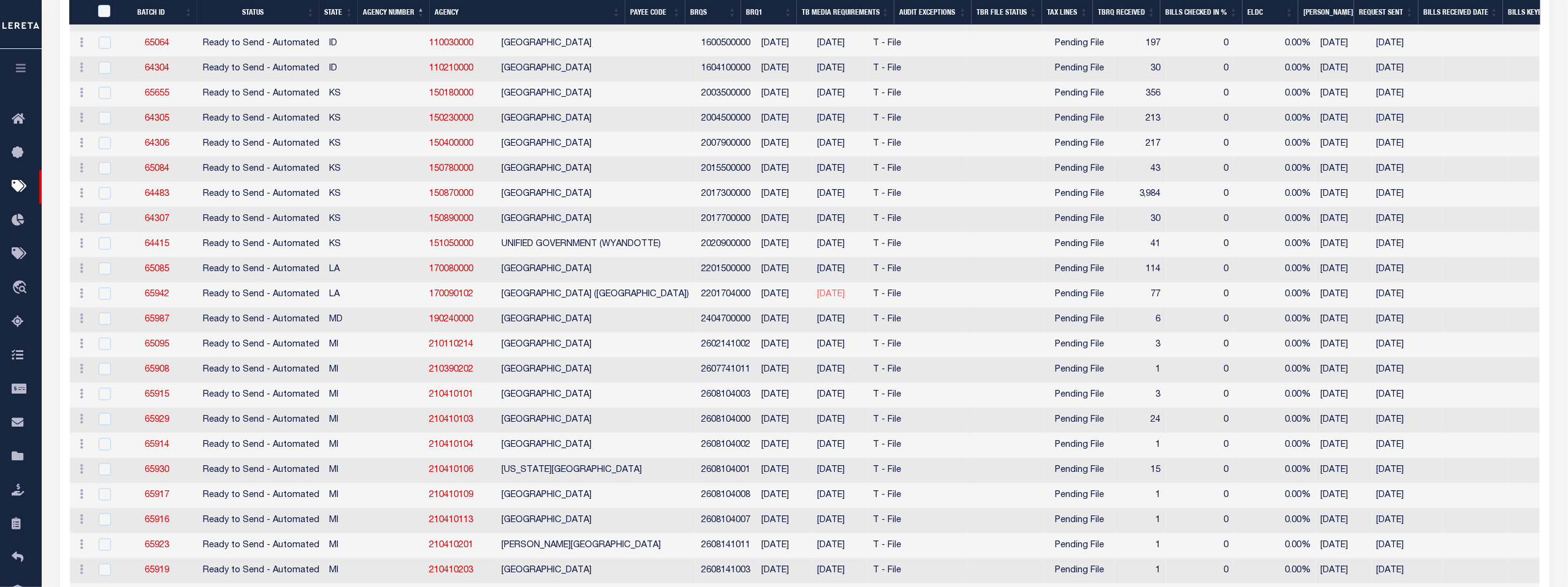
scroll to position [680, 0]
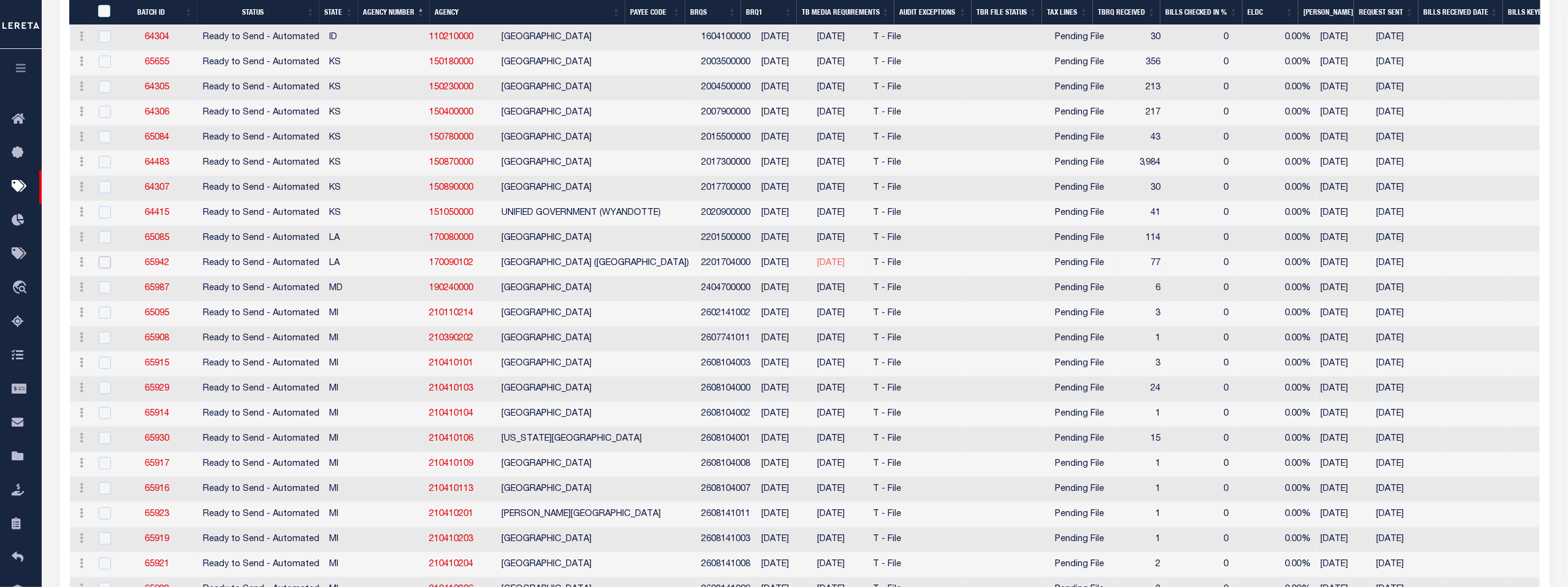
click at [101, 256] on input "checkbox" at bounding box center [105, 263] width 13 height 13
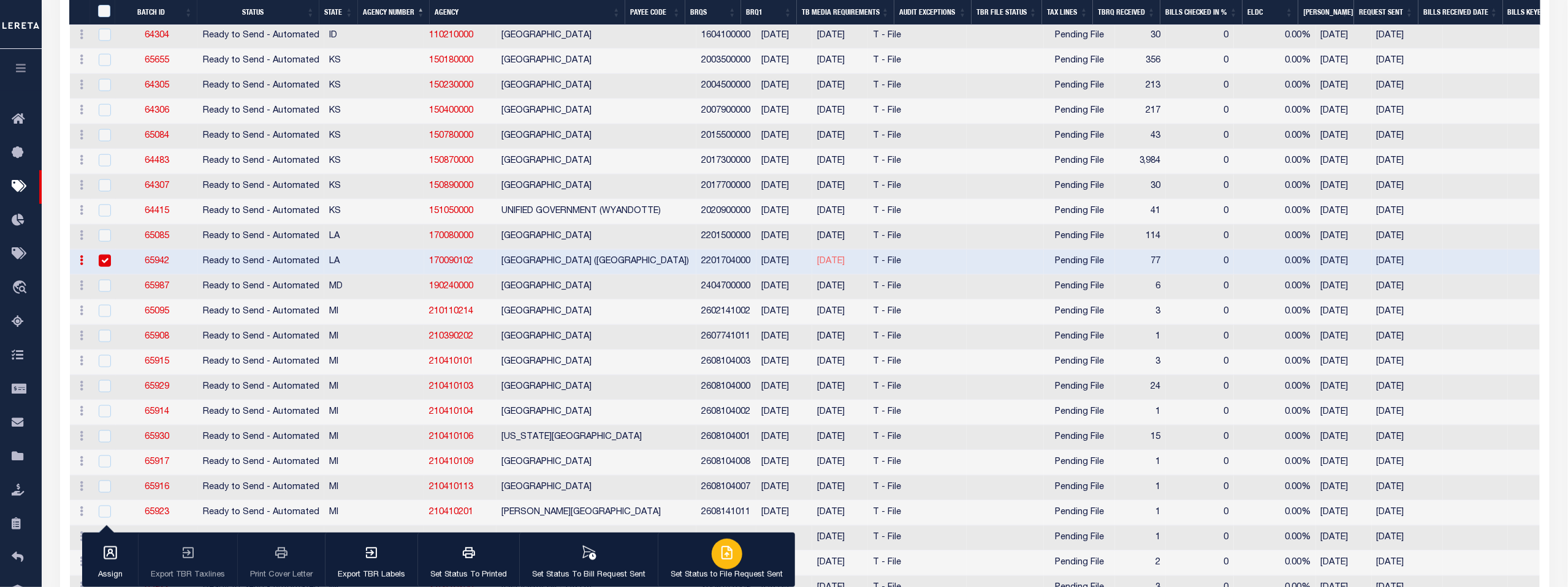
click at [722, 559] on icon "button" at bounding box center [727, 554] width 10 height 13
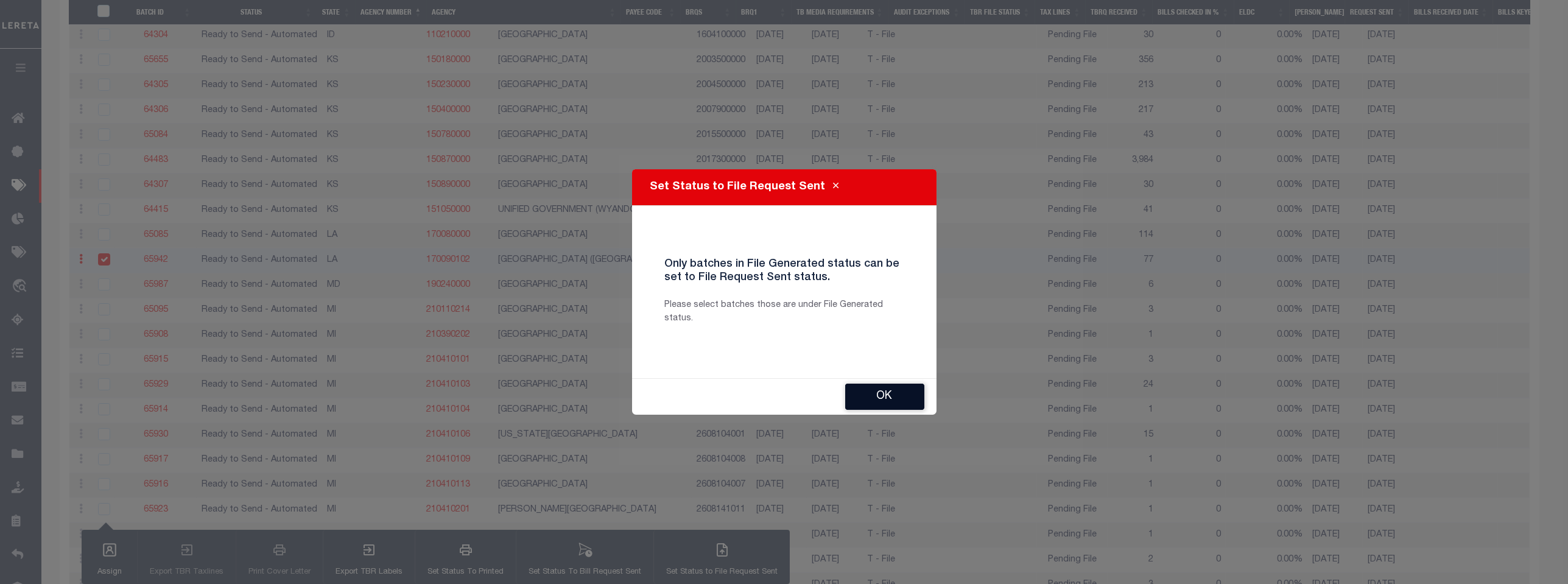
click at [874, 394] on button "OK" at bounding box center [885, 396] width 79 height 26
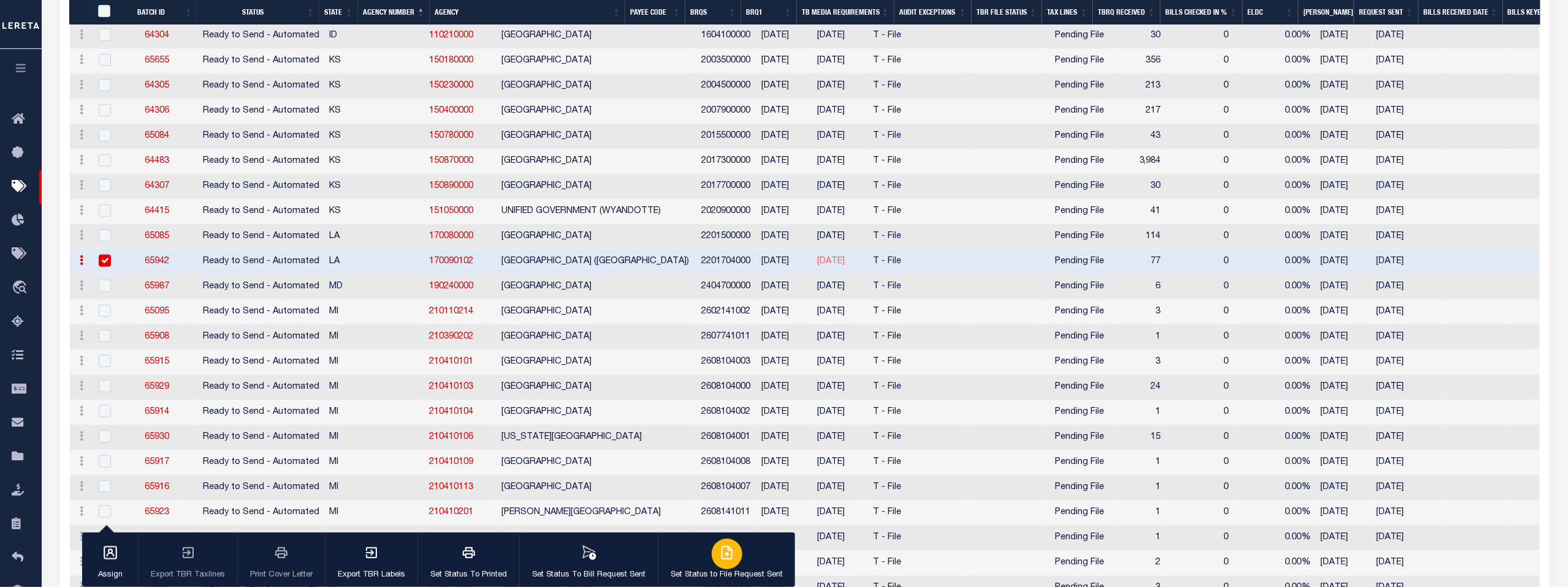
click at [719, 554] on icon "button" at bounding box center [727, 553] width 14 height 14
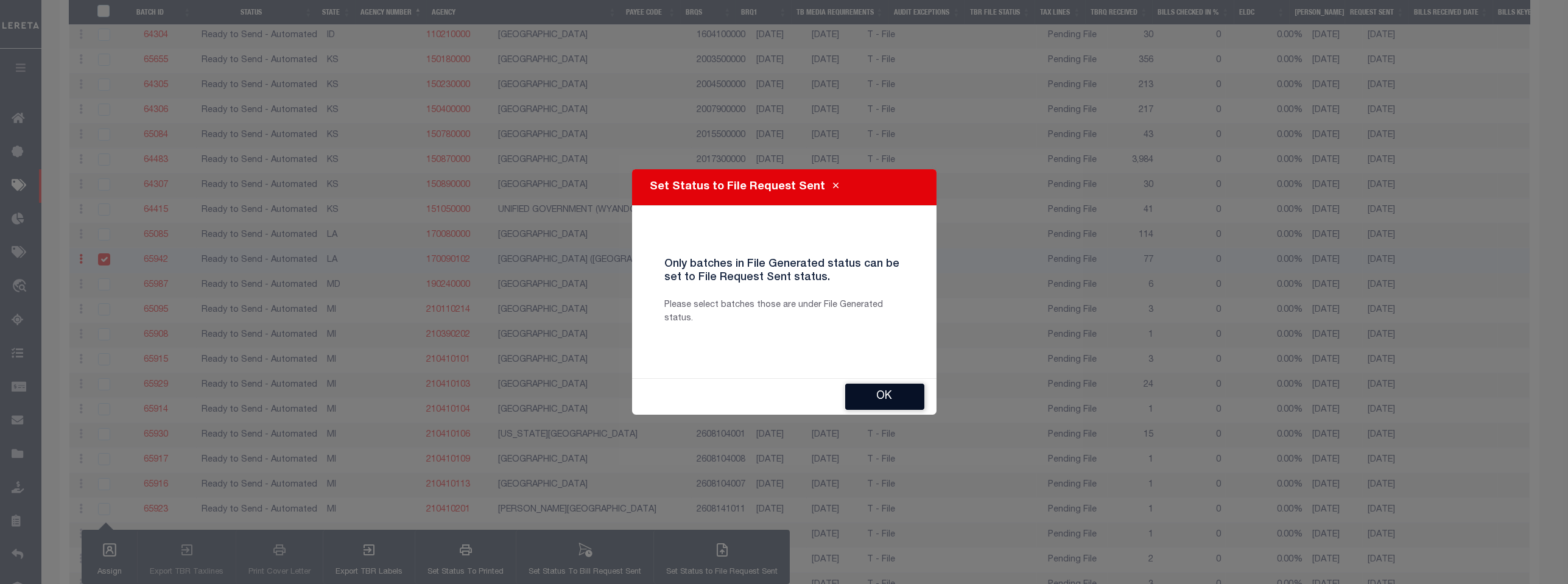
click at [875, 396] on button "OK" at bounding box center [885, 396] width 79 height 26
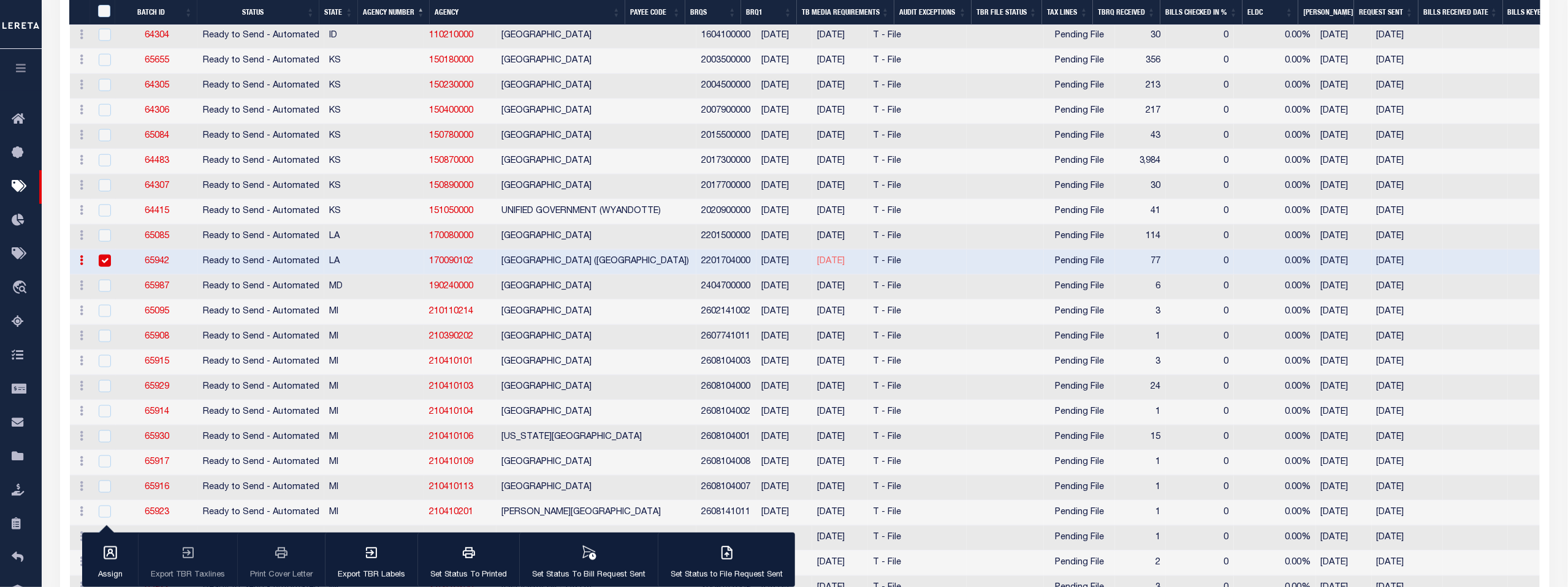
click at [101, 255] on input "checkbox" at bounding box center [105, 261] width 13 height 13
checkbox input "false"
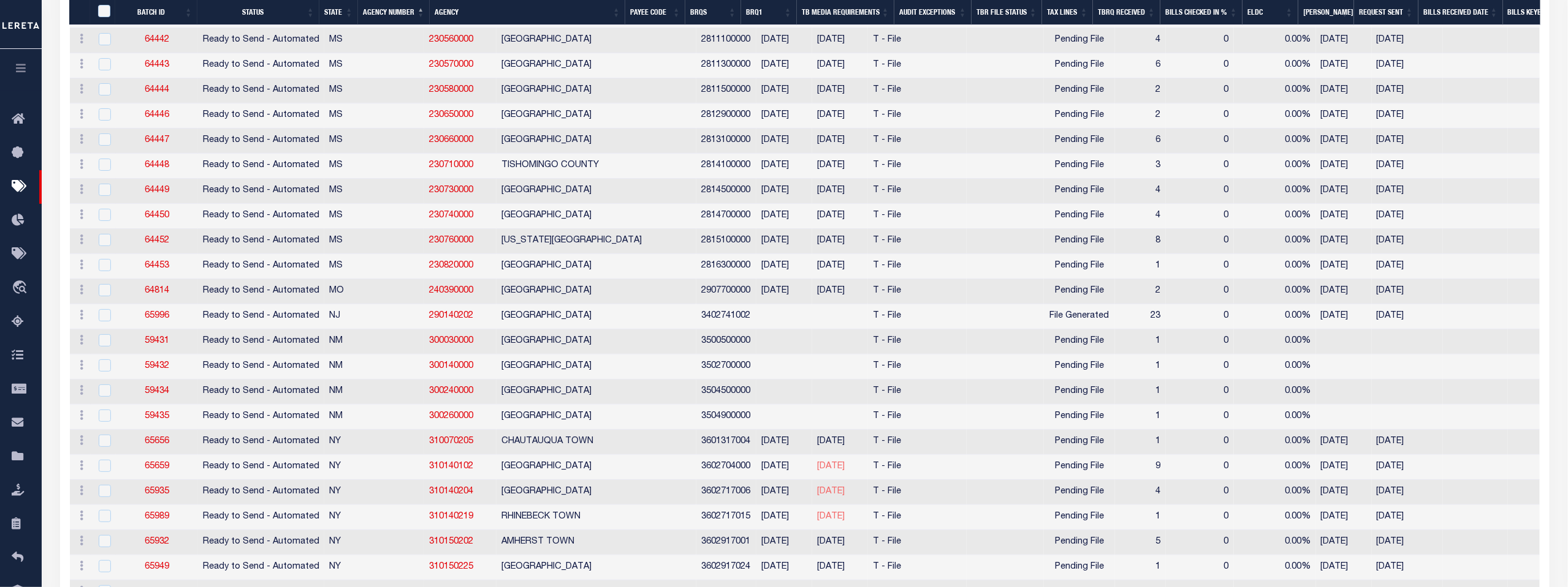
scroll to position [2790, 0]
click at [103, 307] on input "checkbox" at bounding box center [105, 313] width 13 height 13
checkbox input "true"
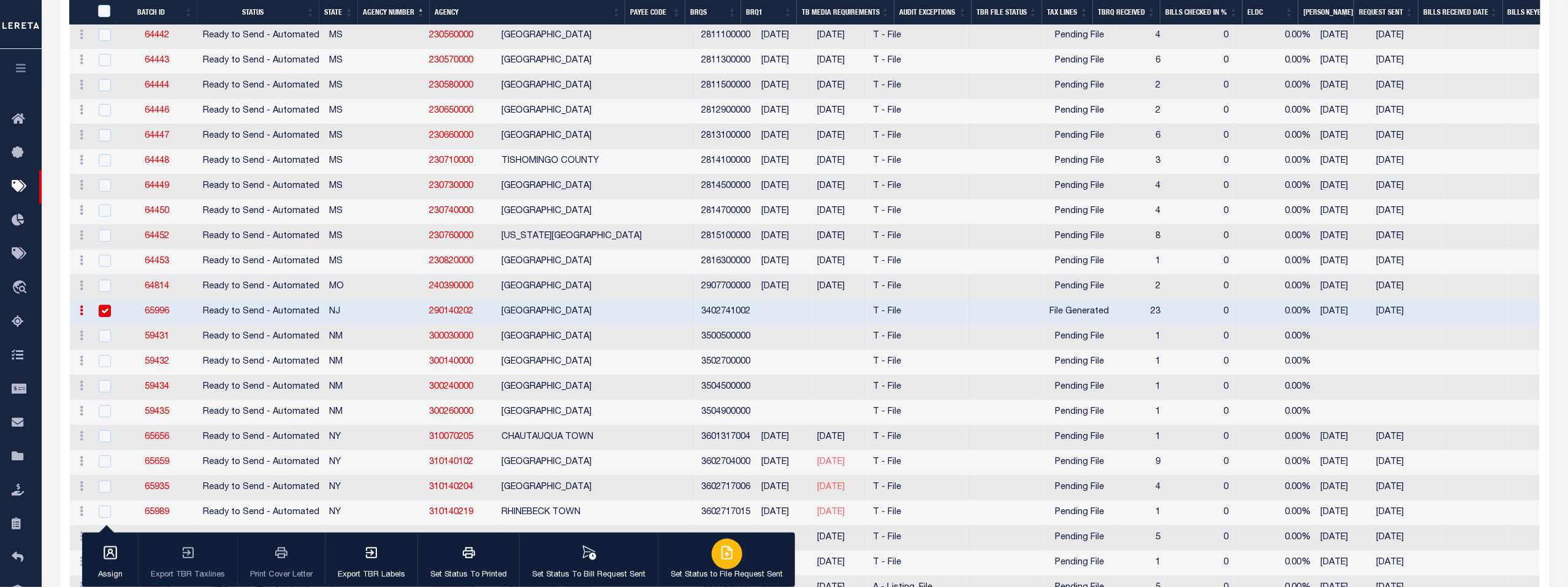
click at [719, 559] on icon "button" at bounding box center [727, 553] width 14 height 14
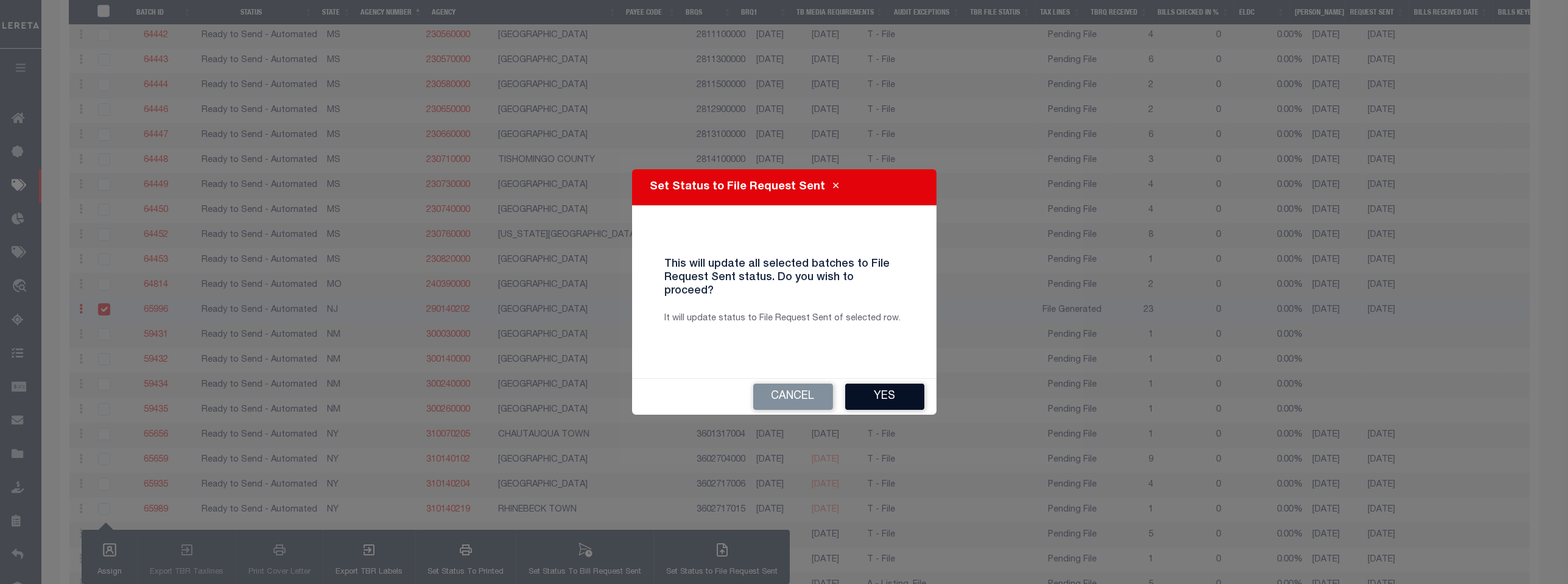
click at [885, 387] on button "Yes" at bounding box center [885, 396] width 79 height 26
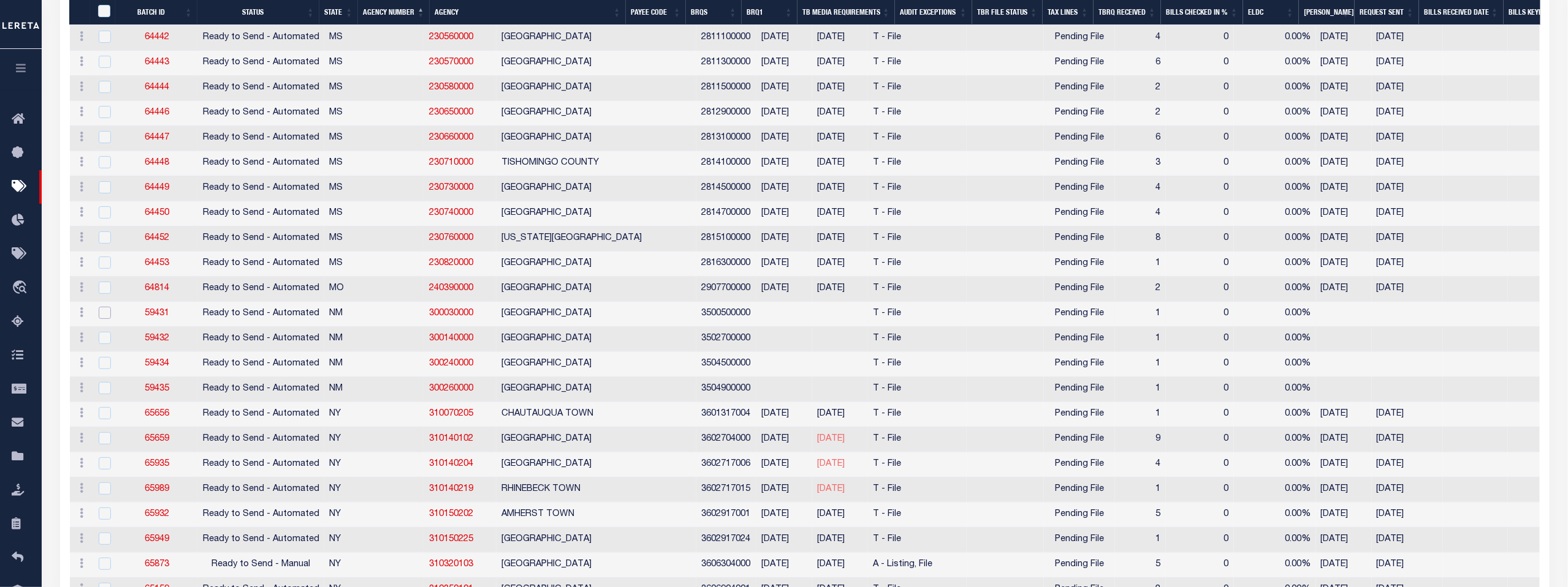
click at [104, 307] on input "checkbox" at bounding box center [105, 313] width 13 height 13
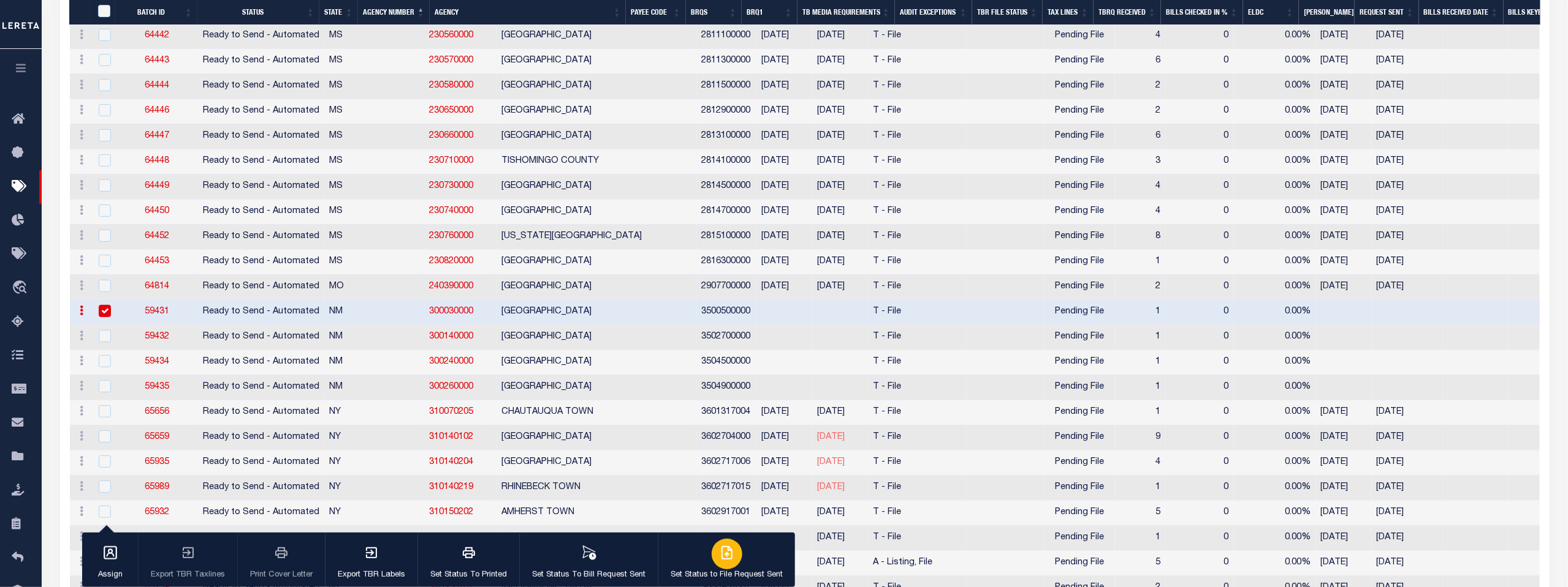
click at [719, 553] on icon "button" at bounding box center [727, 553] width 14 height 14
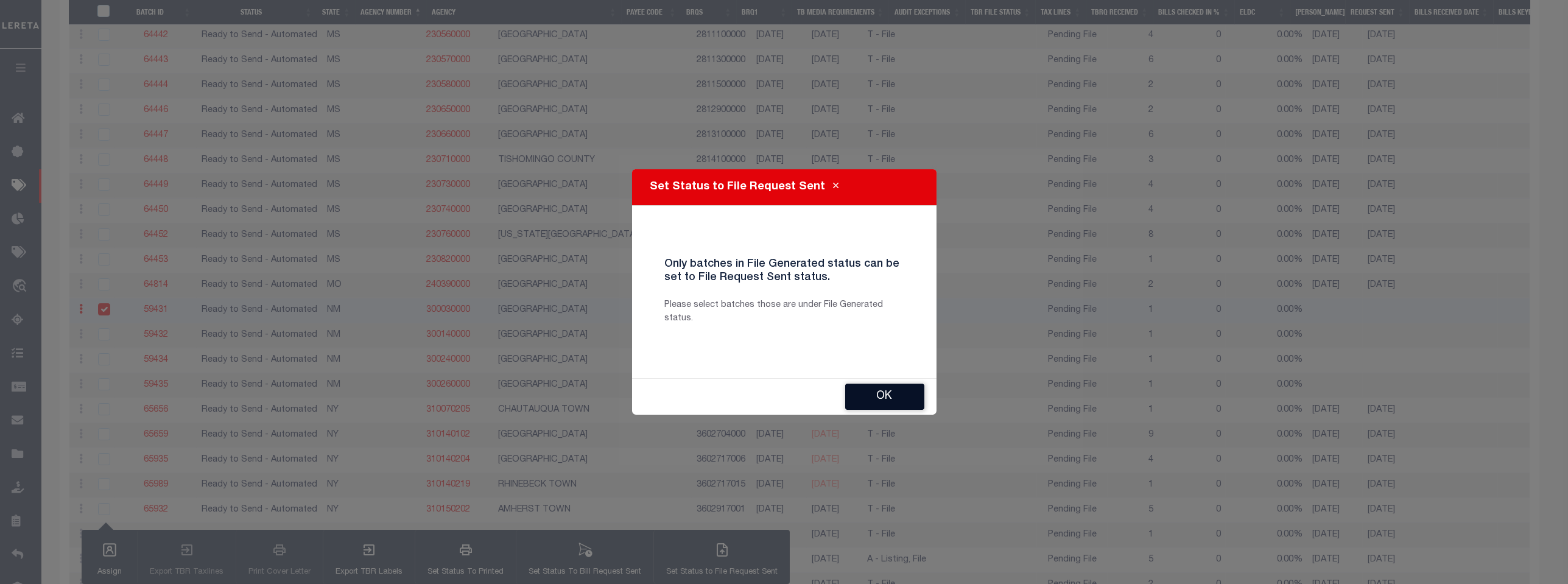
click at [879, 394] on button "OK" at bounding box center [885, 396] width 79 height 26
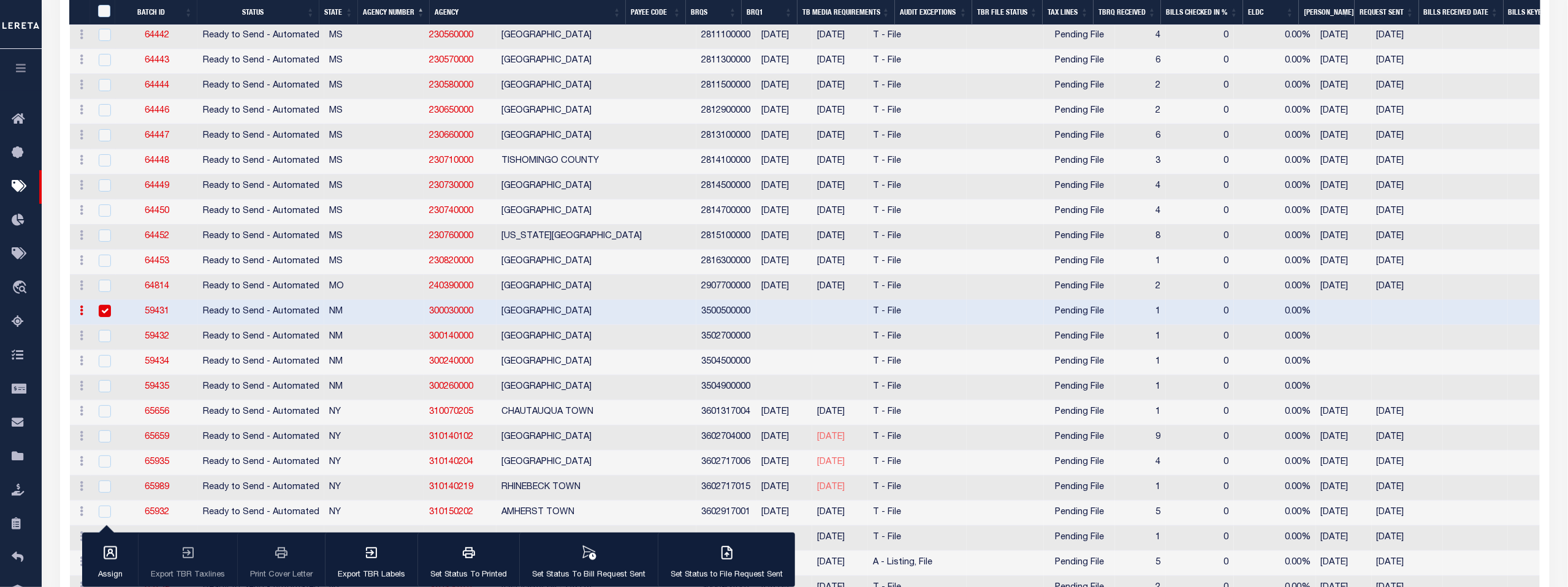
click at [102, 305] on input "checkbox" at bounding box center [105, 312] width 13 height 13
checkbox input "false"
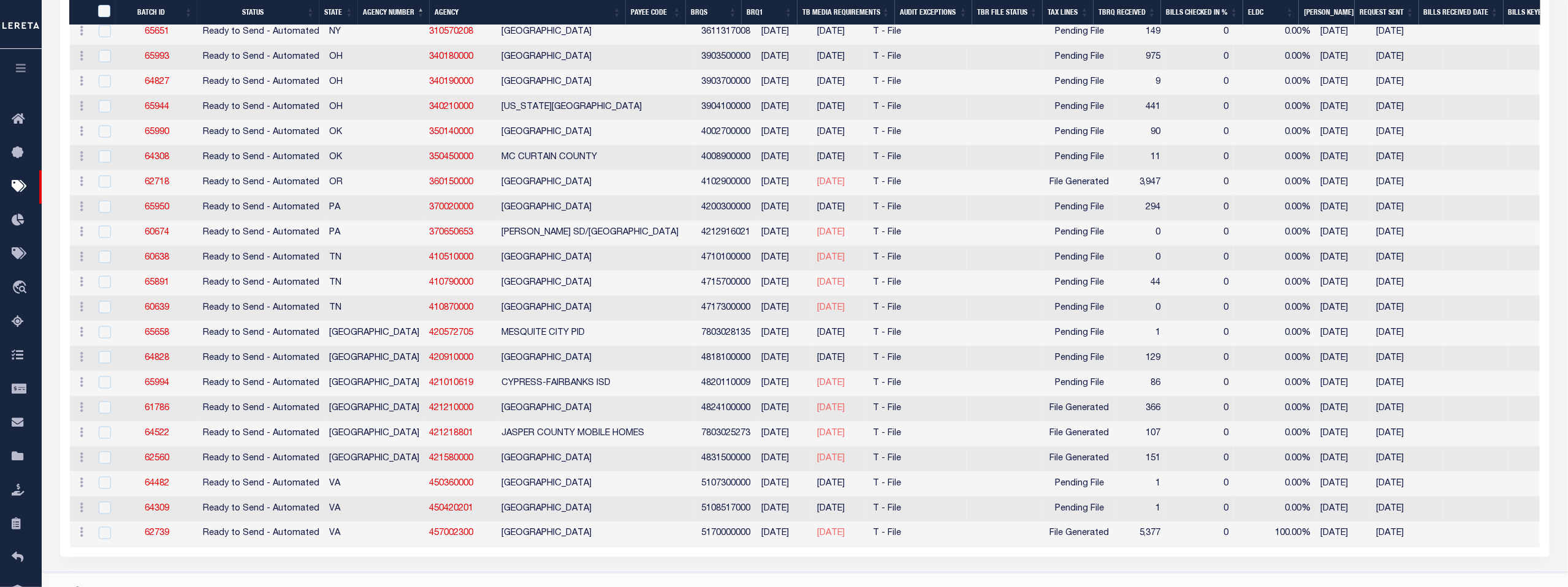
scroll to position [3675, 0]
click at [99, 401] on input "checkbox" at bounding box center [105, 407] width 13 height 13
checkbox input "true"
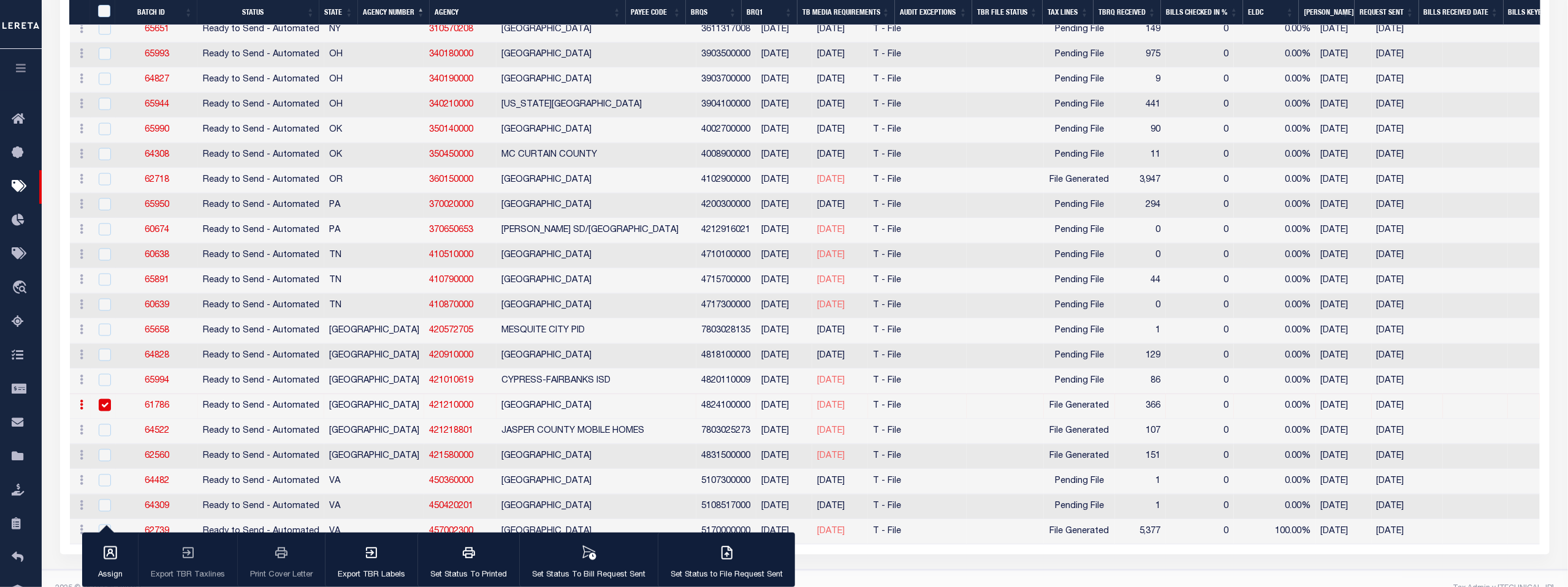
scroll to position [3650, 0]
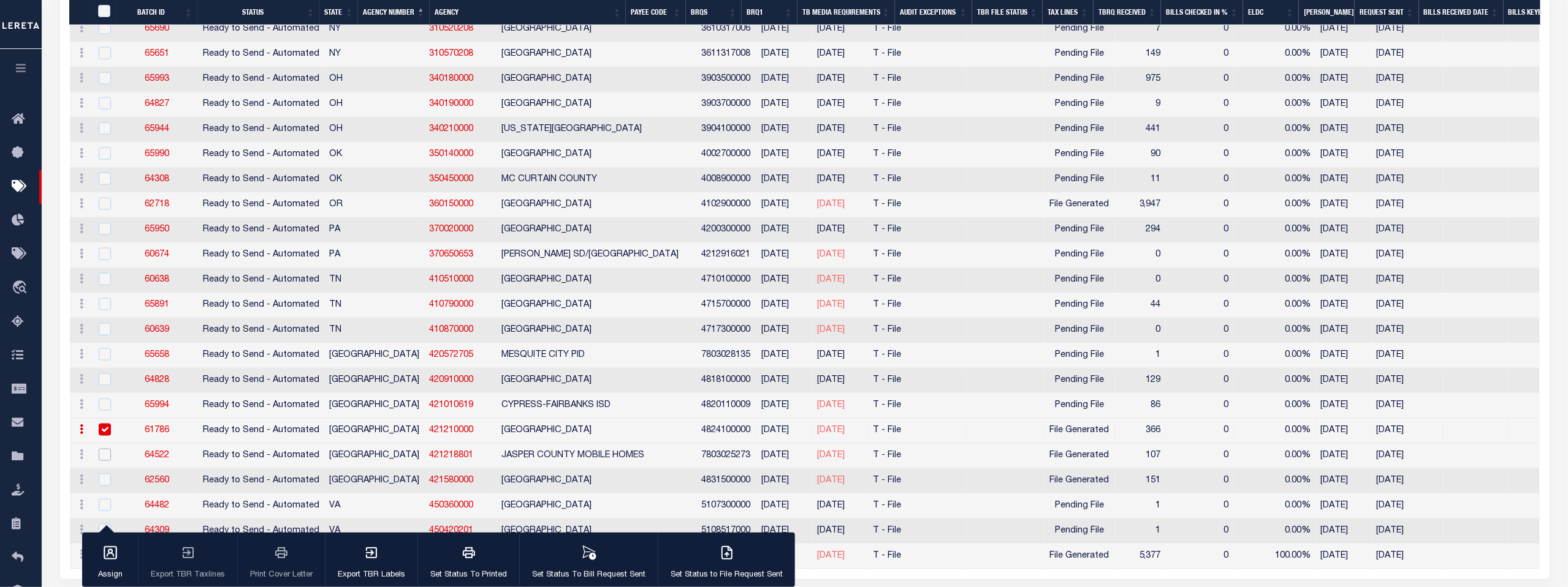
click at [101, 449] on input "checkbox" at bounding box center [105, 455] width 13 height 13
checkbox input "true"
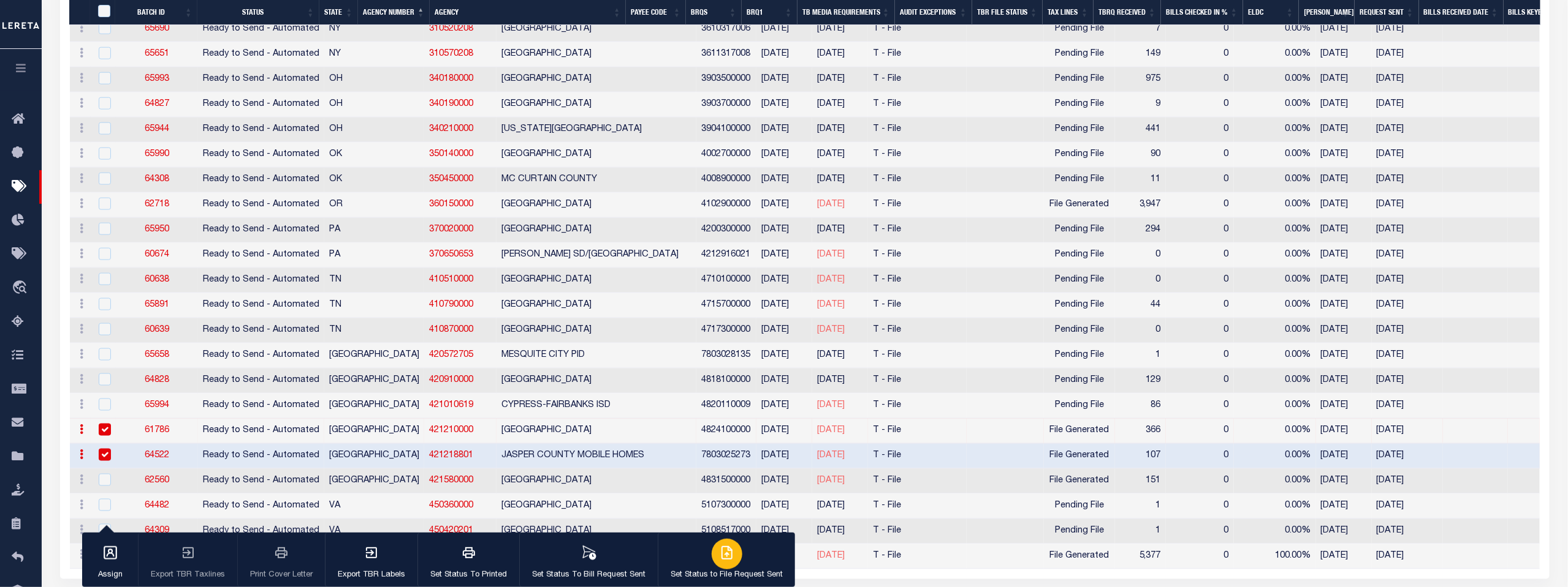
click at [725, 552] on icon "button" at bounding box center [728, 552] width 6 height 10
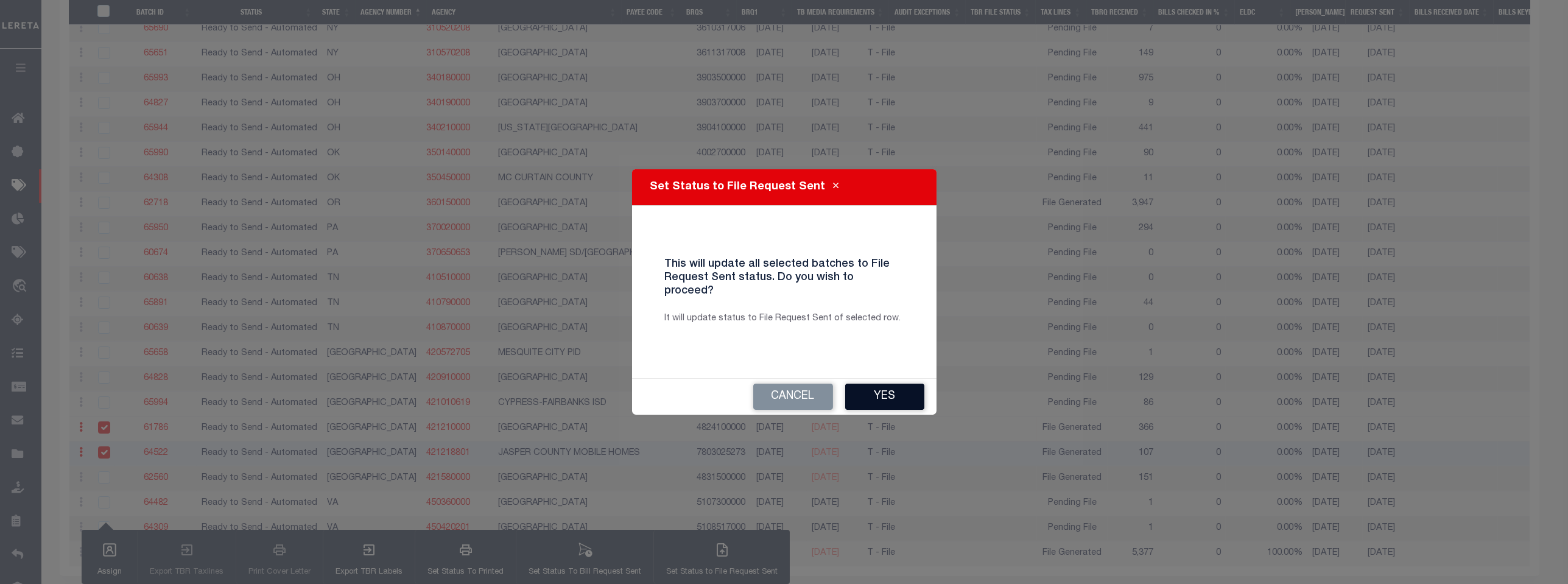
click at [879, 385] on button "Yes" at bounding box center [885, 396] width 79 height 26
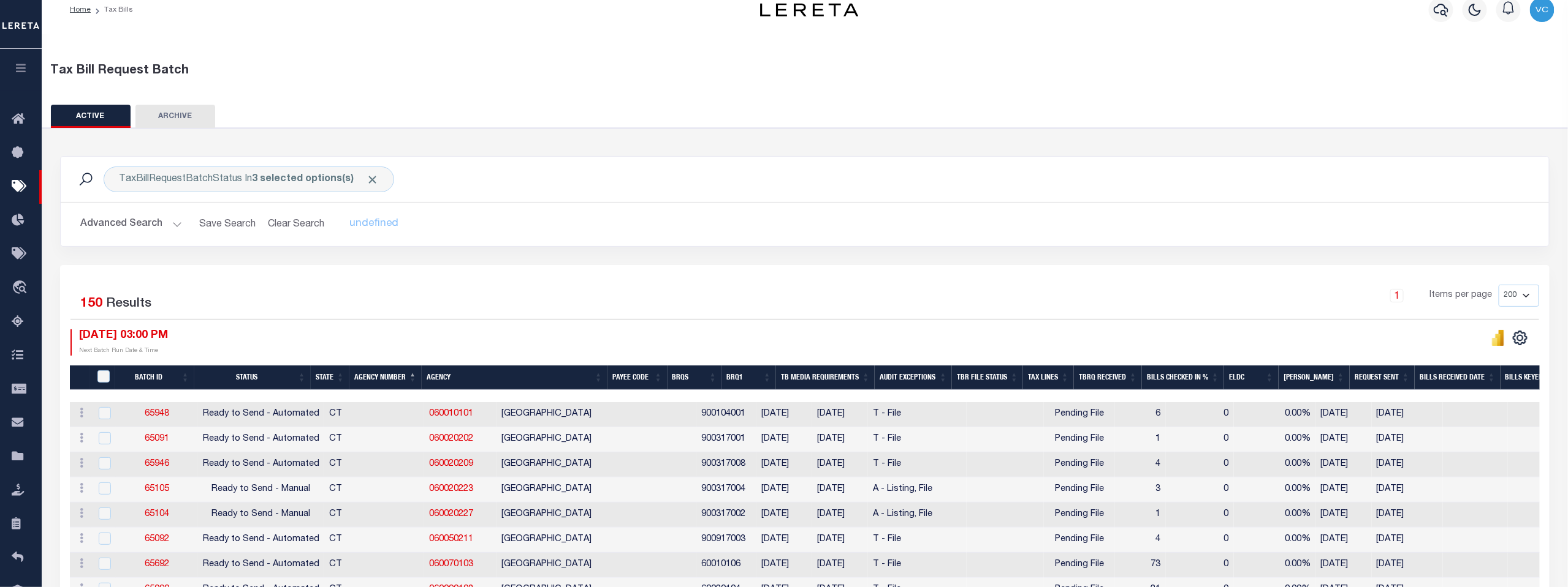
scroll to position [0, 0]
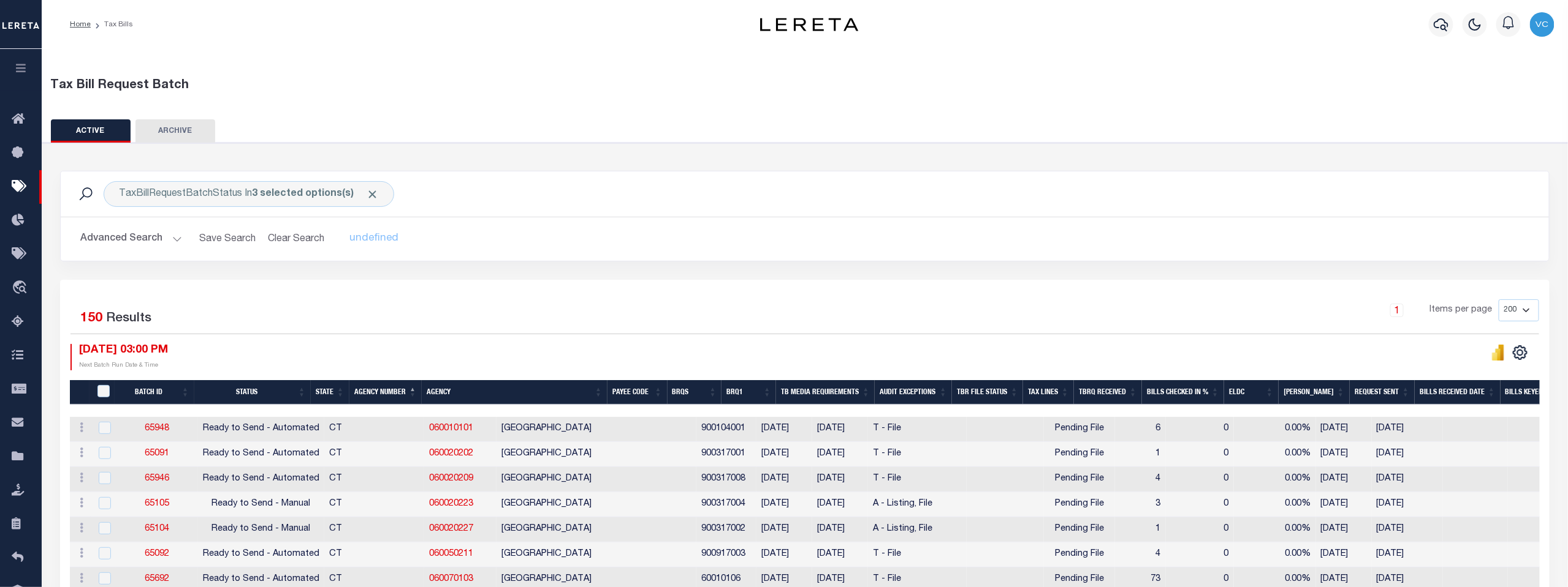
click at [104, 238] on button "Advanced Search" at bounding box center [131, 239] width 102 height 23
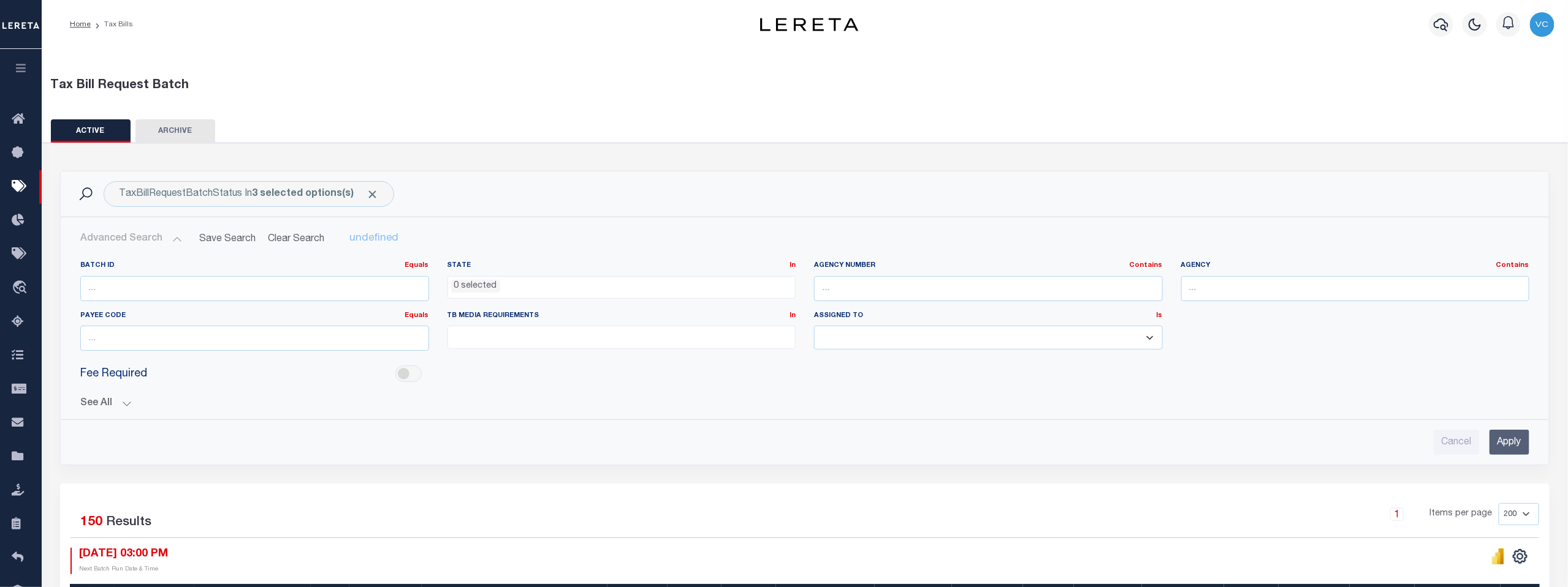
click at [90, 403] on button "See All" at bounding box center [804, 404] width 1449 height 12
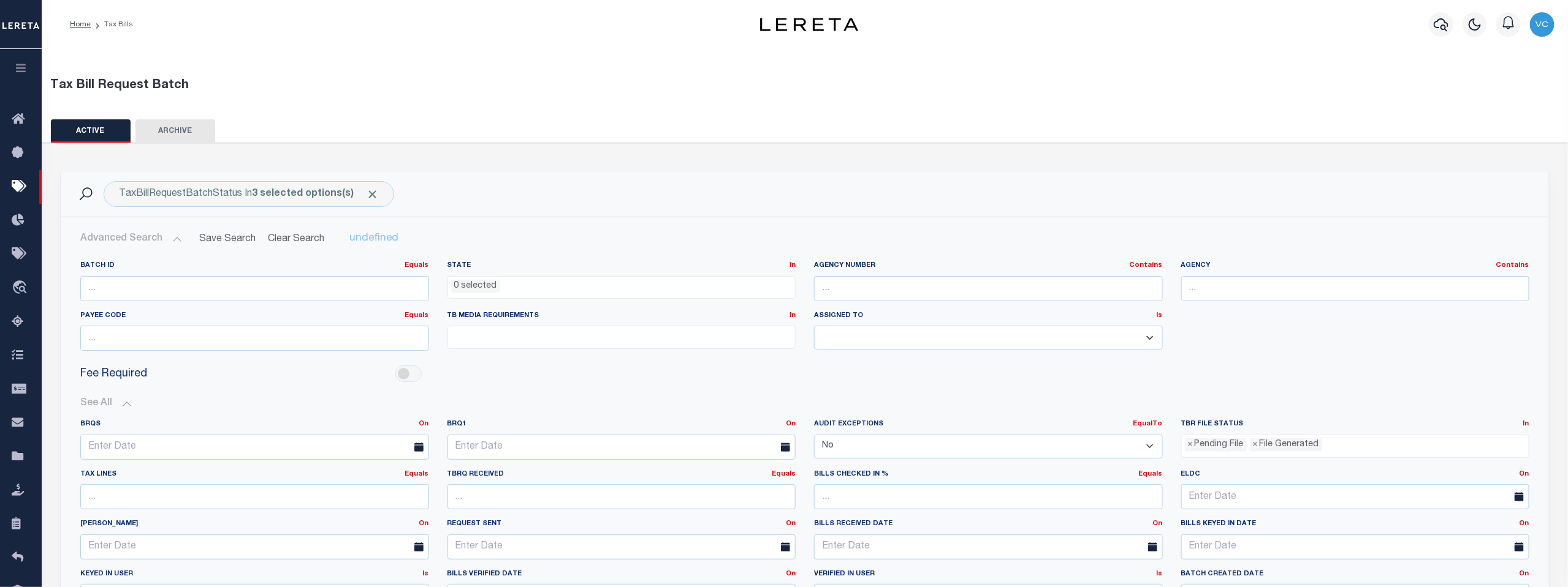
scroll to position [68, 0]
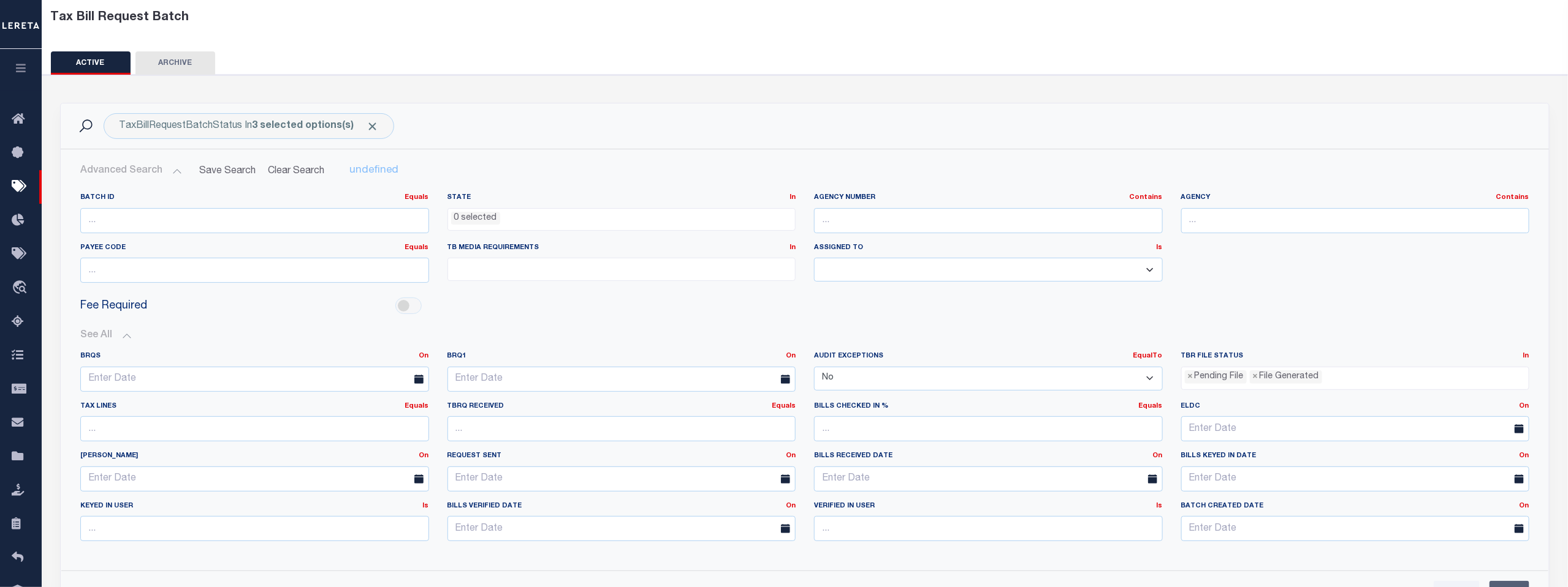
click at [1225, 372] on li "× Pending File" at bounding box center [1216, 377] width 61 height 14
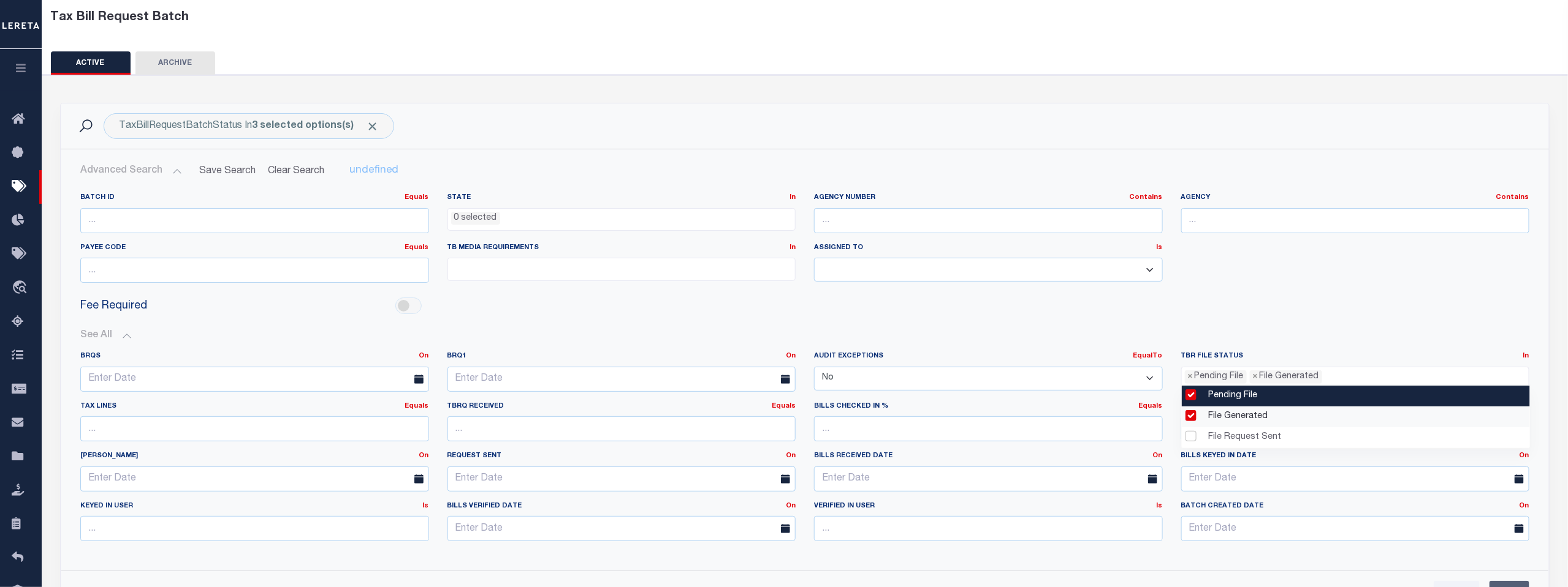
click at [1191, 398] on li "Pending File" at bounding box center [1355, 396] width 347 height 21
select select "2"
click at [1336, 279] on div "Batch ID Equals Equals Is Not Equal To Is Greater Than Is Less Than State In In…" at bounding box center [804, 243] width 1467 height 100
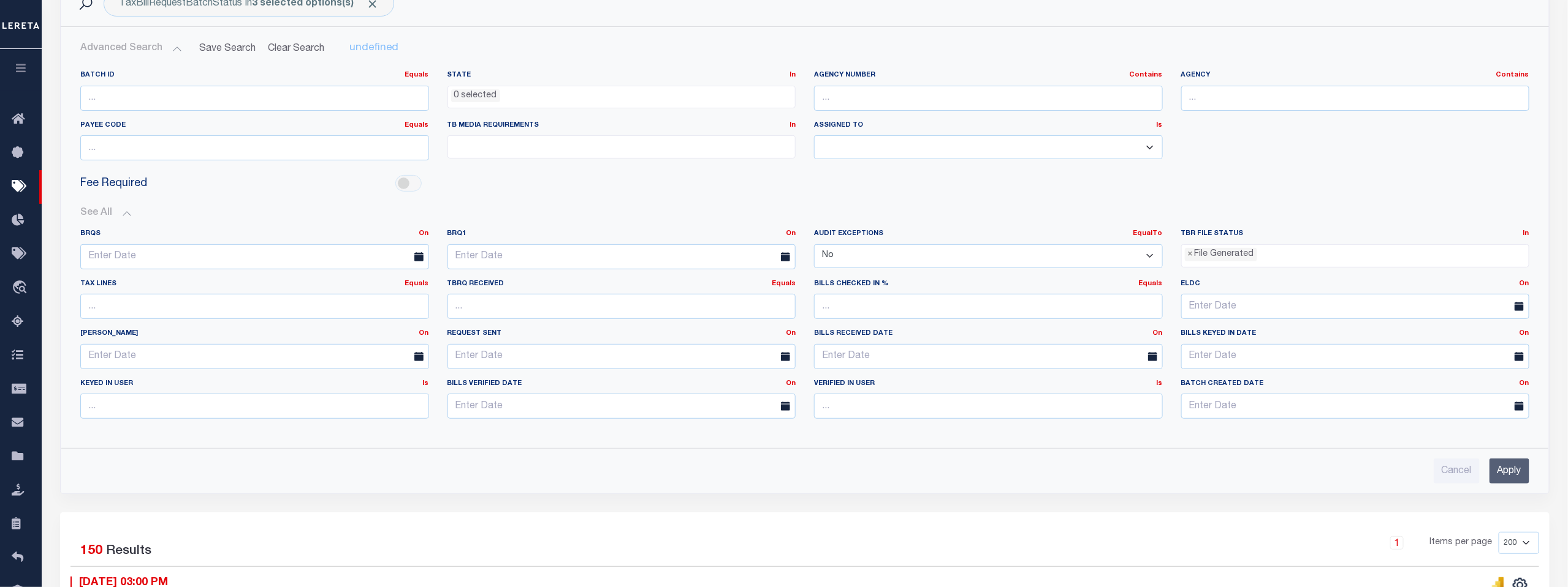
scroll to position [204, 0]
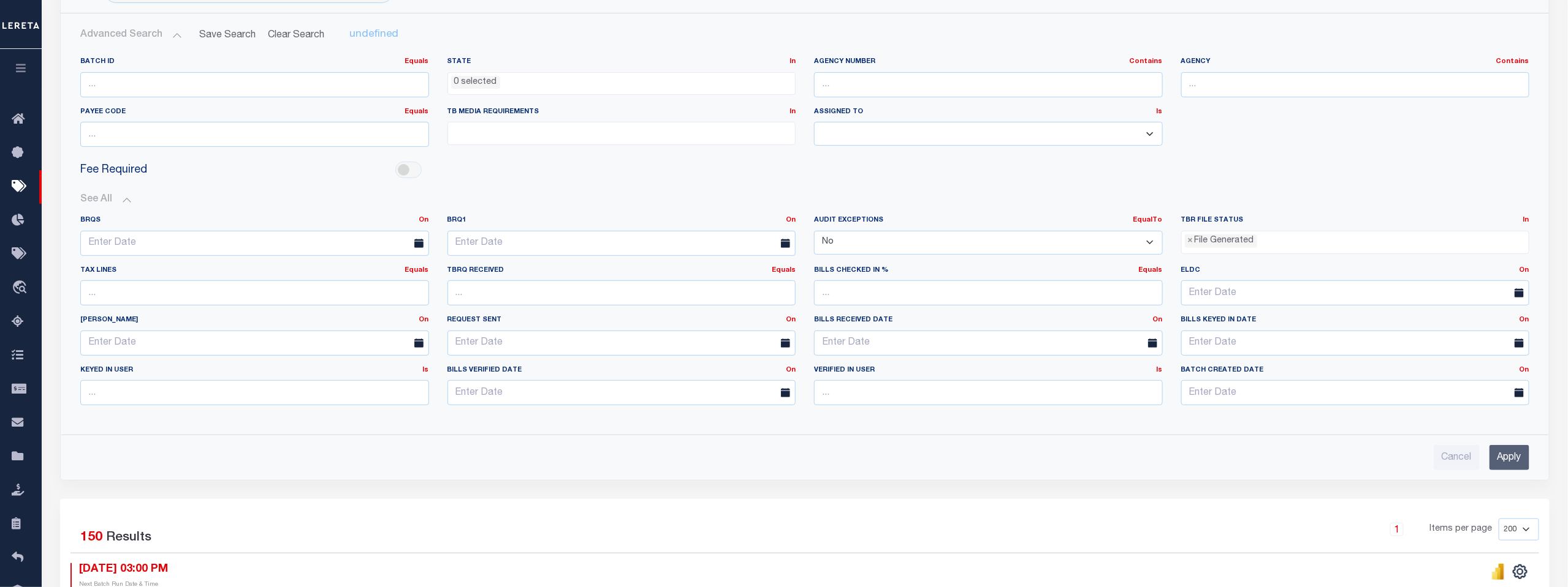
click at [1507, 455] on input "Apply" at bounding box center [1509, 458] width 40 height 25
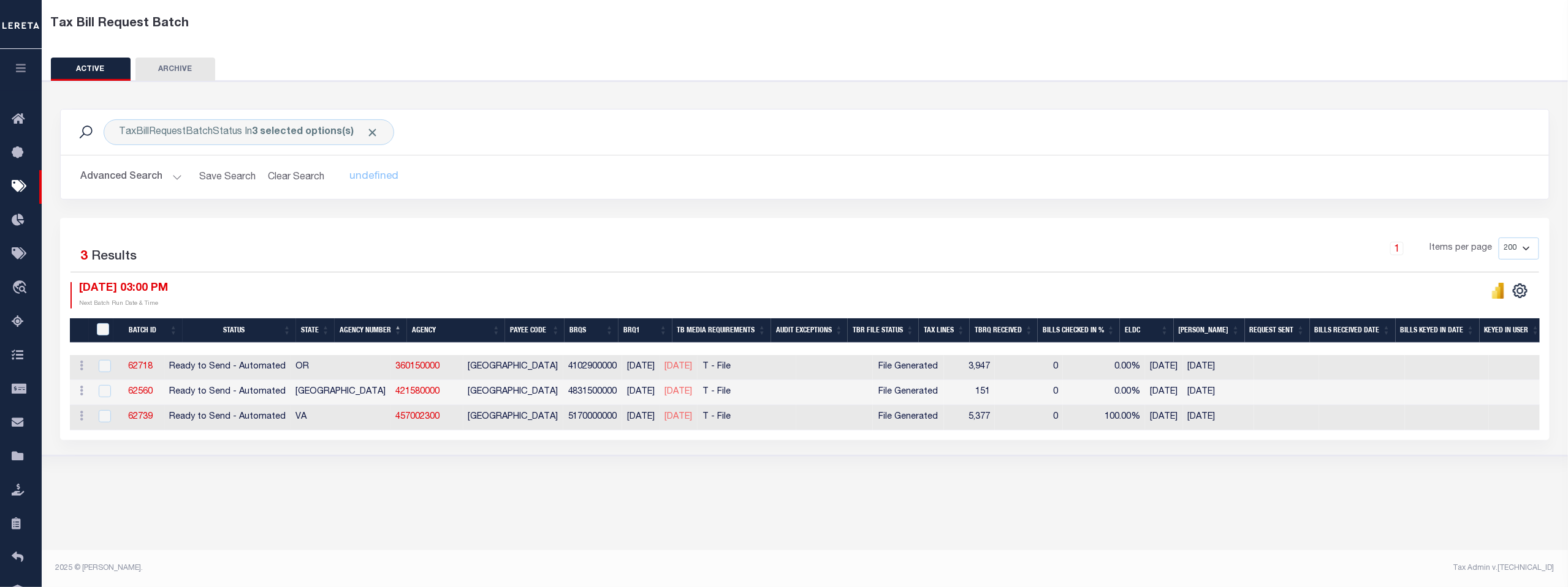
scroll to position [61, 0]
click at [104, 415] on input "checkbox" at bounding box center [105, 417] width 13 height 13
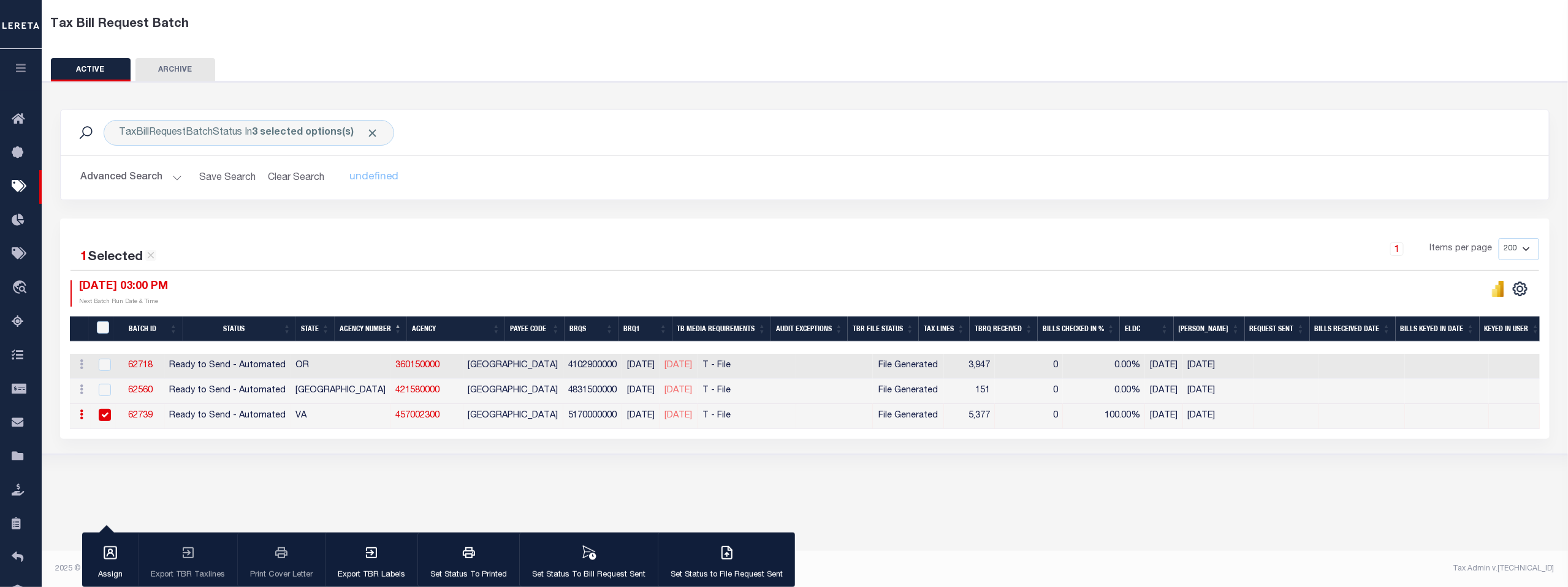
click at [105, 410] on input "checkbox" at bounding box center [105, 415] width 13 height 13
checkbox input "false"
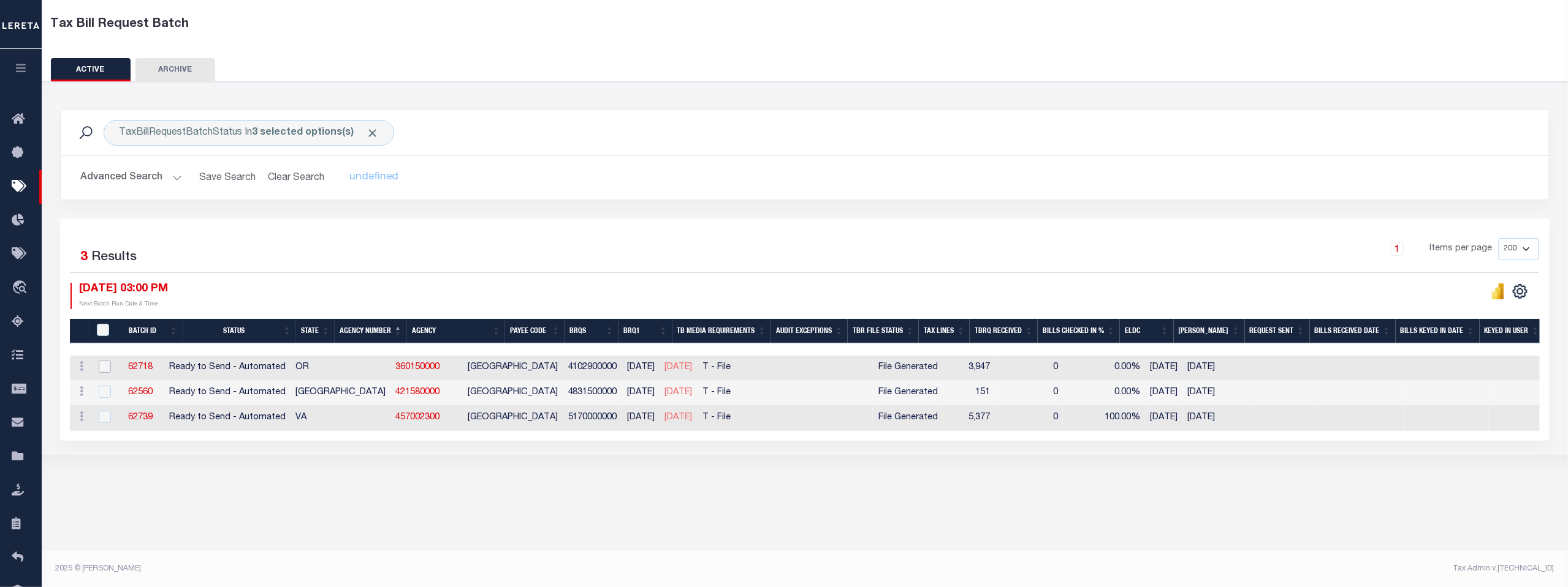
click at [100, 360] on input "checkbox" at bounding box center [105, 367] width 13 height 13
checkbox input "true"
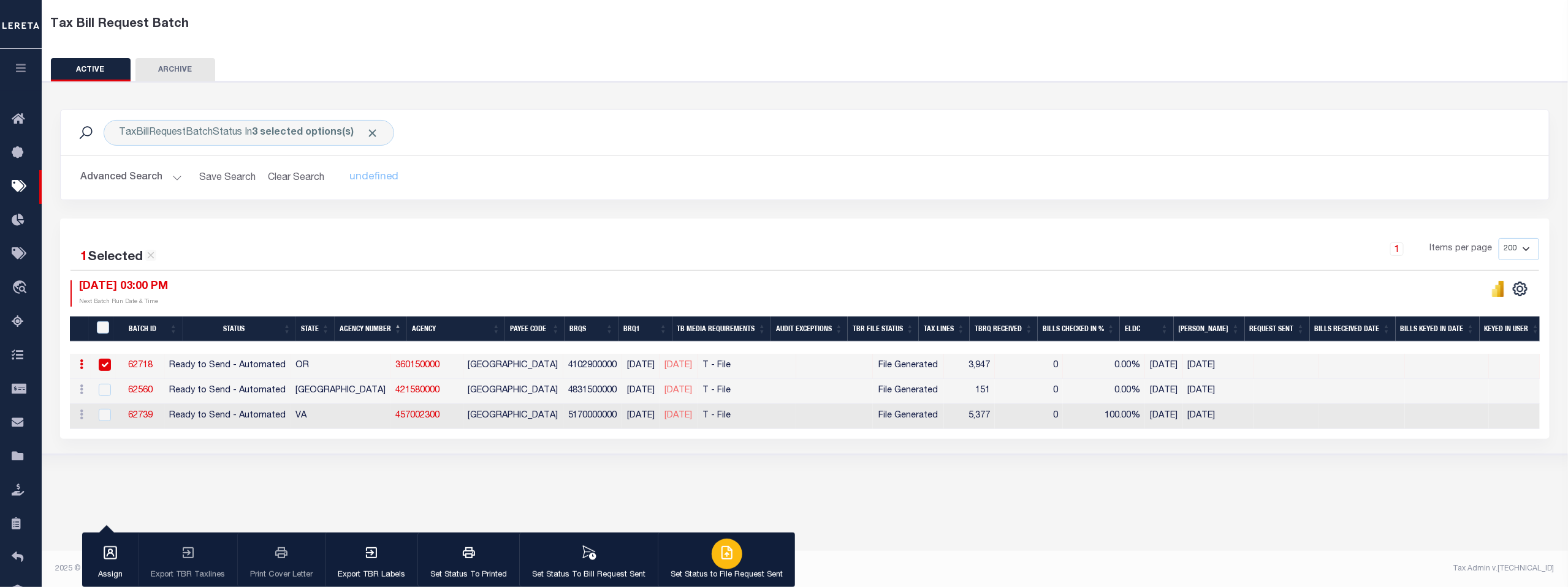
click at [725, 556] on icon "button" at bounding box center [728, 552] width 6 height 10
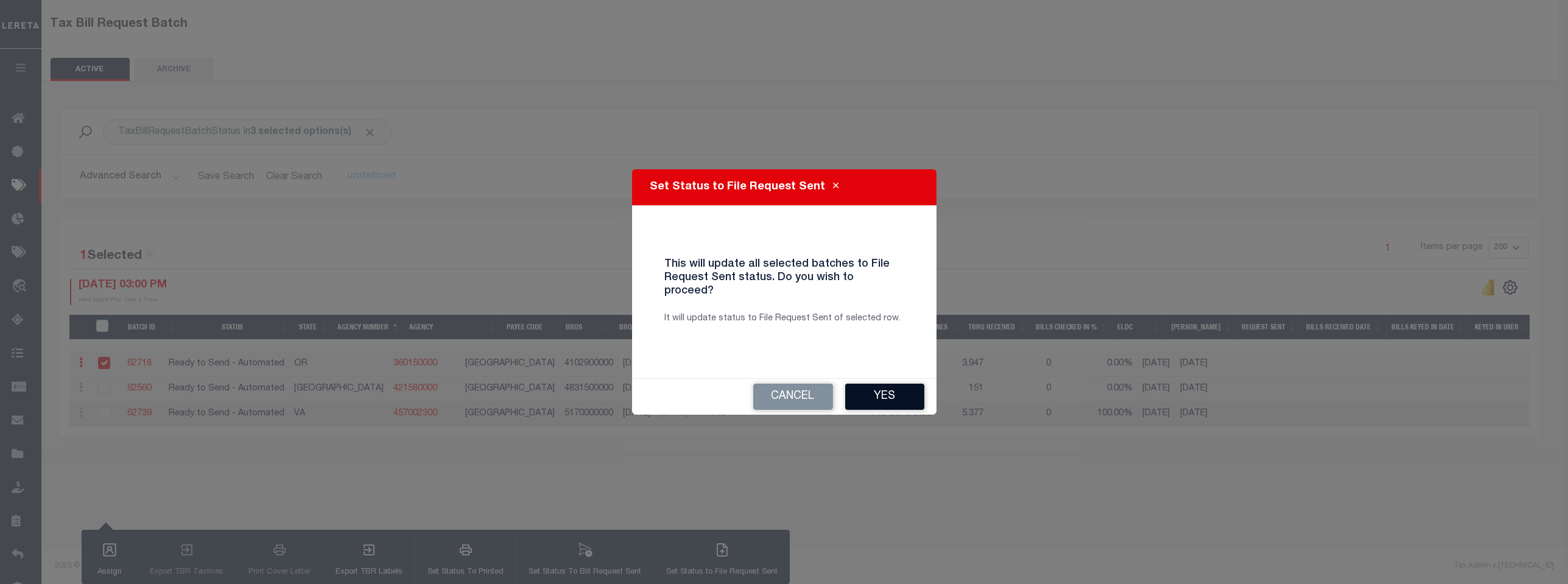
click at [886, 384] on button "Yes" at bounding box center [885, 396] width 79 height 26
